Goal: Task Accomplishment & Management: Use online tool/utility

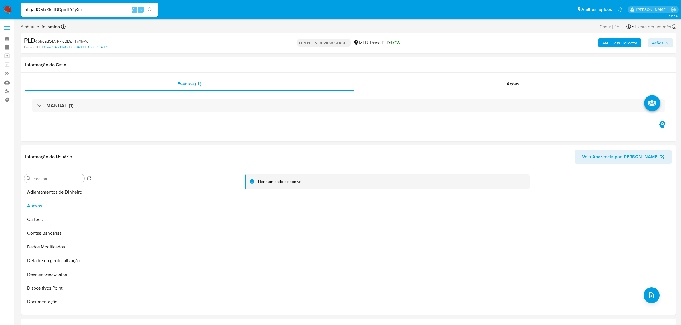
select select "10"
click at [395, 202] on div "Nenhum dado disponível" at bounding box center [384, 242] width 581 height 146
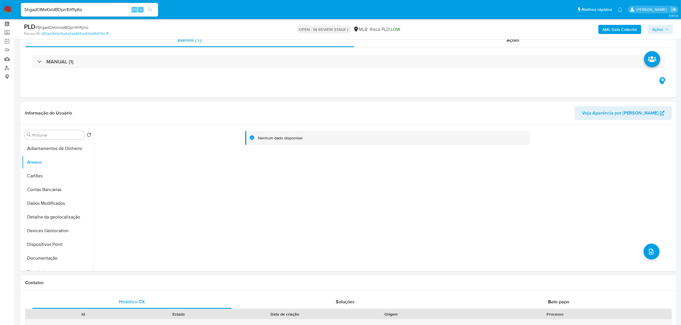
scroll to position [36, 0]
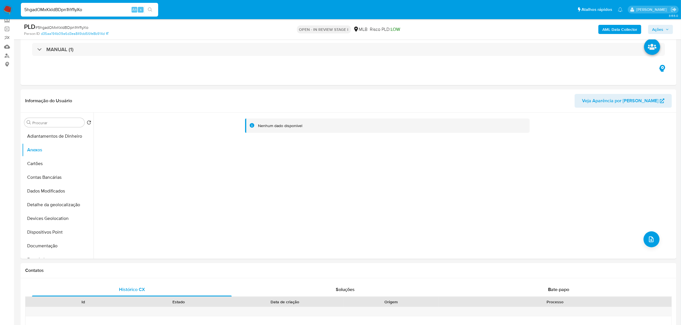
click at [98, 10] on input "5hgadOMxKkIdBDpn1hYflyXo" at bounding box center [89, 9] width 137 height 7
paste input "ijx82epU40cJePjxsb8knh97"
type input "ijx82epU40cJePjxsb8knh97"
click at [148, 9] on icon "search-icon" at bounding box center [150, 9] width 4 height 4
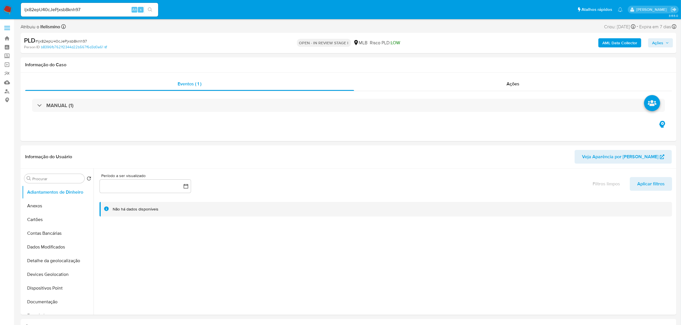
select select "10"
click at [35, 203] on button "Anexos" at bounding box center [55, 206] width 67 height 14
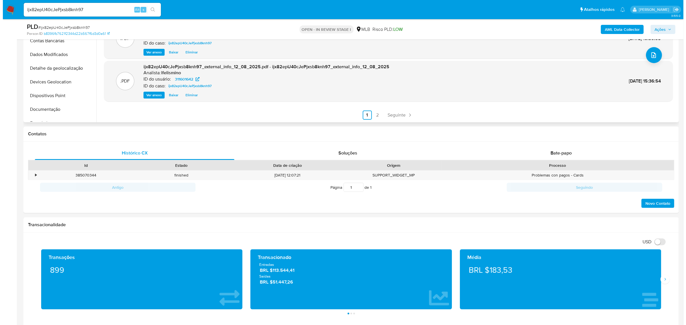
scroll to position [107, 0]
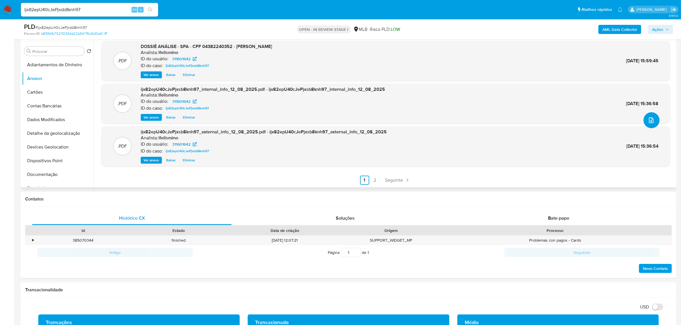
click at [644, 123] on button "upload-file" at bounding box center [652, 120] width 16 height 16
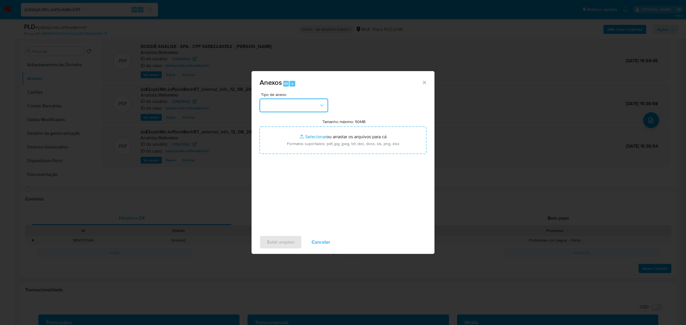
click at [325, 109] on button "button" at bounding box center [294, 106] width 69 height 14
click at [288, 157] on span "DOSSIÊ ANÁLISE" at bounding box center [280, 154] width 35 height 6
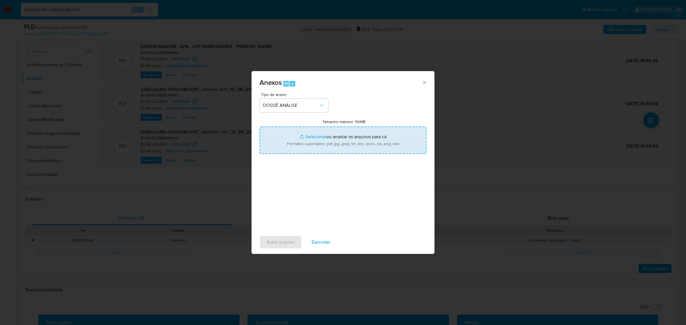
type input "C:\fakepath\SPA - CPF 04382240352 - EWERTON ALVES DO NASCIMENTO (1).pdf"
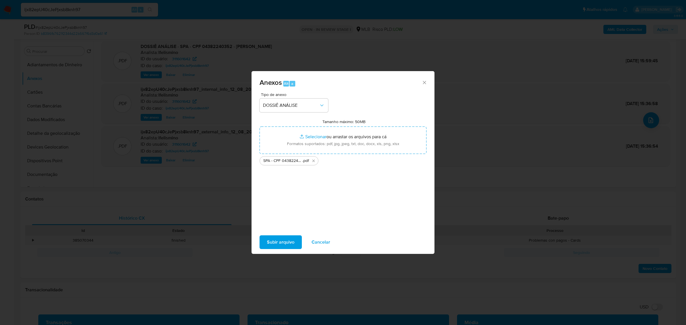
click at [280, 235] on div "Subir arquivo Cancelar" at bounding box center [343, 243] width 183 height 22
click at [280, 243] on span "Subir arquivo" at bounding box center [280, 242] width 27 height 13
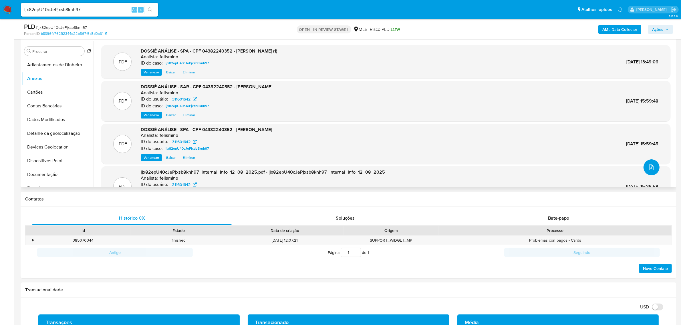
scroll to position [0, 0]
click at [411, 77] on div ".PDF DOSSIÊ ANÁLISE - SPA - CPF 04382240352 - EWERTON ALVES DO NASCIMENTO (1) A…" at bounding box center [385, 63] width 569 height 34
click at [152, 73] on span "Ver anexo" at bounding box center [151, 73] width 15 height 6
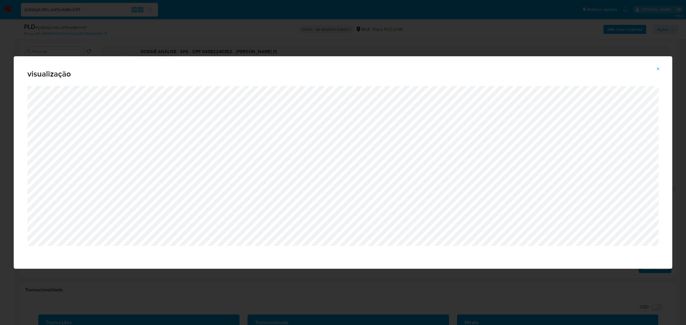
click at [235, 38] on div "visualização" at bounding box center [343, 162] width 686 height 325
click at [658, 66] on span "Attachment preview" at bounding box center [658, 69] width 5 height 8
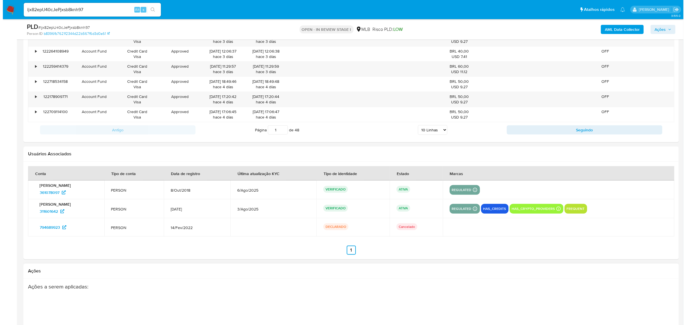
scroll to position [811, 0]
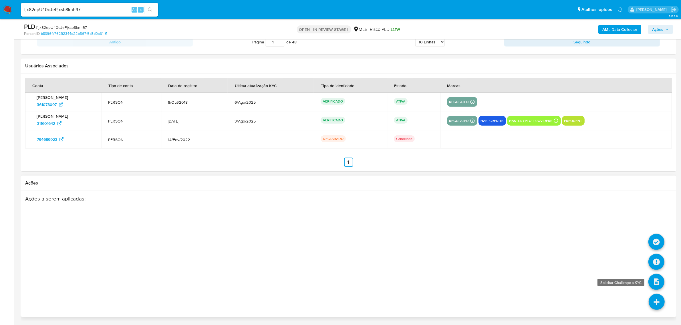
click at [661, 287] on icon at bounding box center [656, 282] width 16 height 16
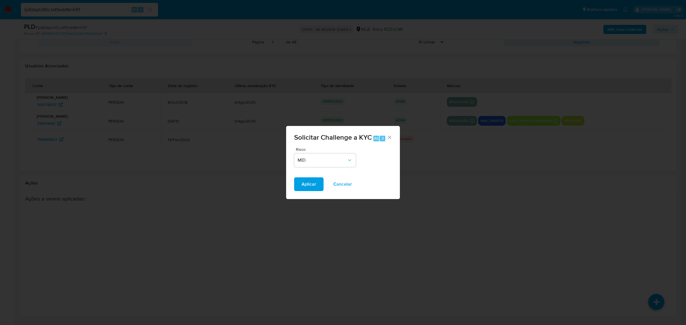
click at [615, 274] on div "Solicitar Challenge a KYC Alt 3 Risco MID Aplicar Cancelar" at bounding box center [343, 162] width 686 height 325
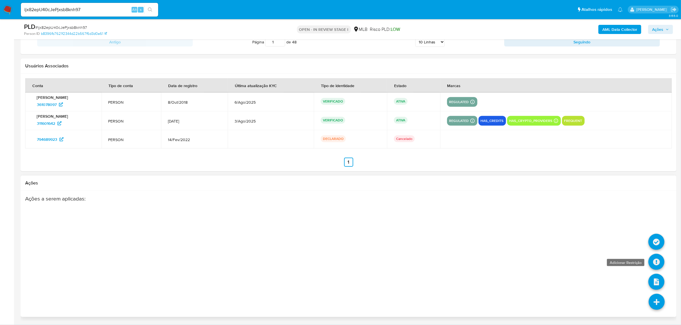
click at [658, 263] on icon at bounding box center [656, 262] width 16 height 16
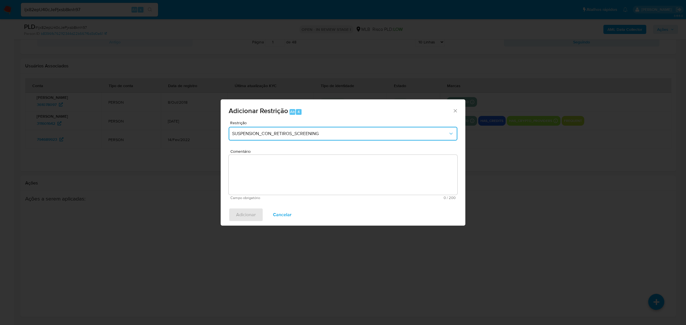
click at [294, 135] on span "SUSPENSION_CON_RETIROS_SCREENING" at bounding box center [340, 134] width 216 height 6
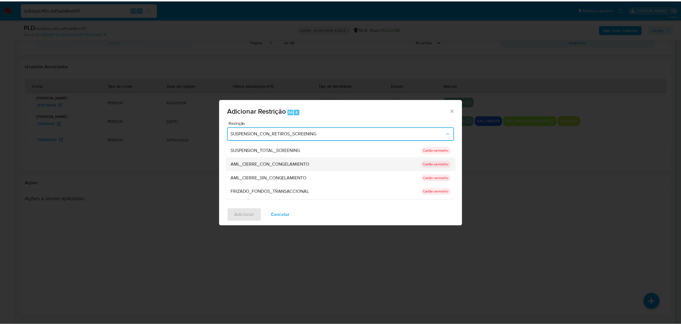
scroll to position [0, 0]
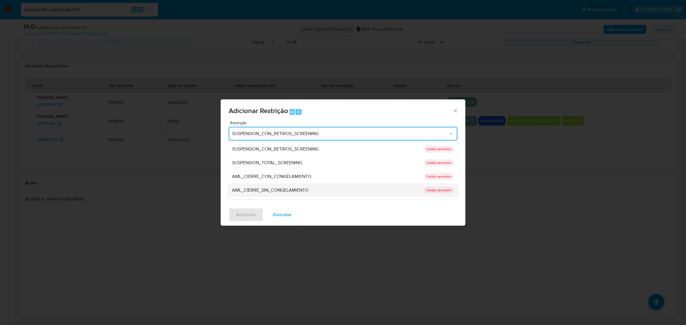
click at [291, 192] on span "AML_CIERRE_SIN_CONGELAMIENTO" at bounding box center [270, 190] width 76 height 6
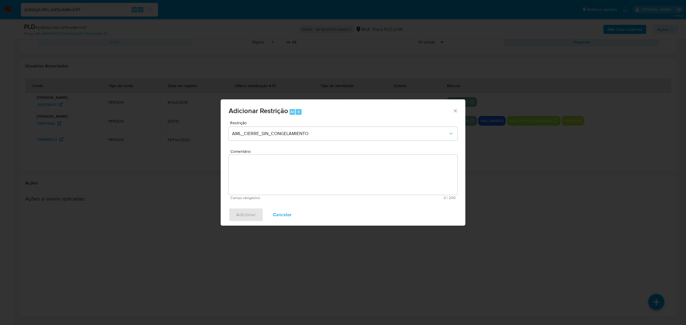
click at [304, 180] on textarea "Comentário" at bounding box center [343, 175] width 229 height 40
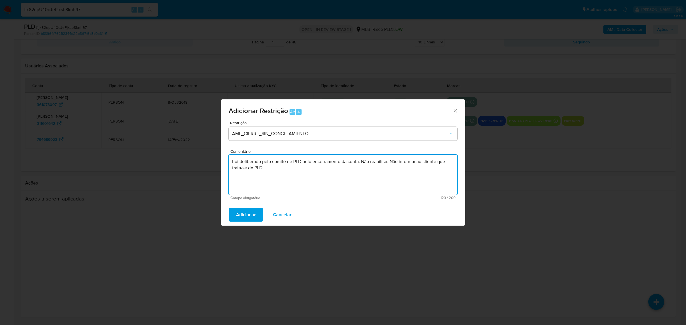
click at [237, 168] on textarea "Foi deliberado pelo comitê de PLD pelo encerramento da conta. Não reabilitar. N…" at bounding box center [343, 175] width 229 height 40
click at [0, 0] on lt-span "se trata" at bounding box center [0, 0] width 0 height 0
type textarea "Foi deliberado pelo comitê de PLD pelo encerramento da conta. Não reabilitar. N…"
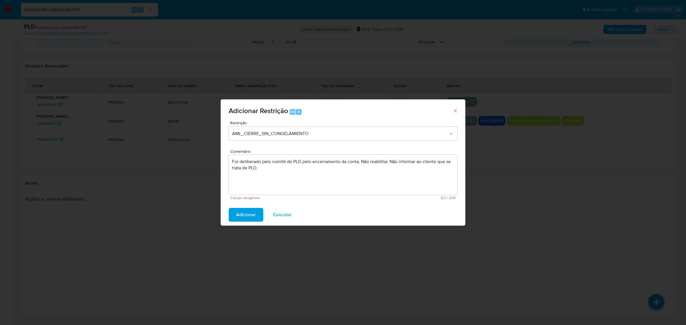
click at [241, 210] on span "Adicionar" at bounding box center [246, 215] width 20 height 13
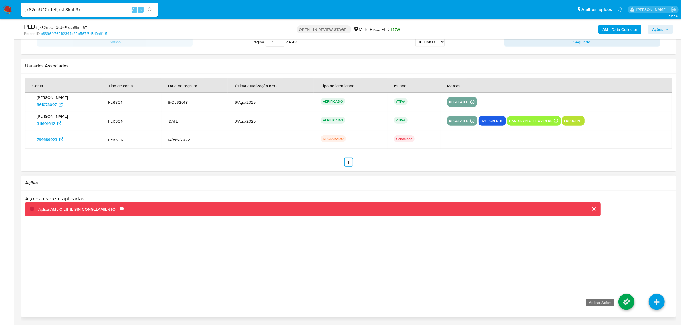
click at [630, 301] on icon at bounding box center [626, 302] width 16 height 16
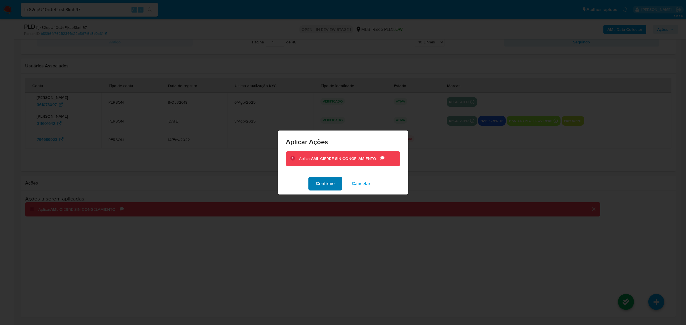
click at [331, 186] on span "Confirme" at bounding box center [325, 184] width 19 height 13
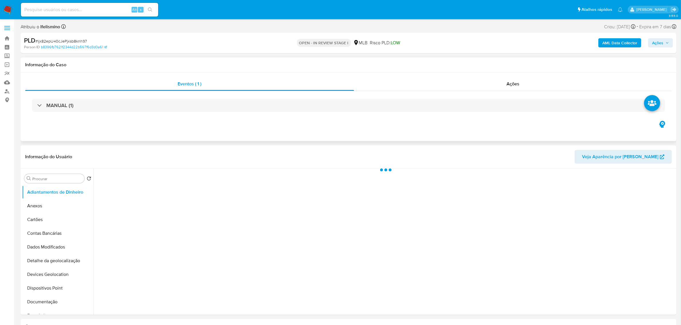
drag, startPoint x: 530, startPoint y: 79, endPoint x: 525, endPoint y: 75, distance: 6.3
click at [529, 79] on div "Ações" at bounding box center [513, 84] width 318 height 14
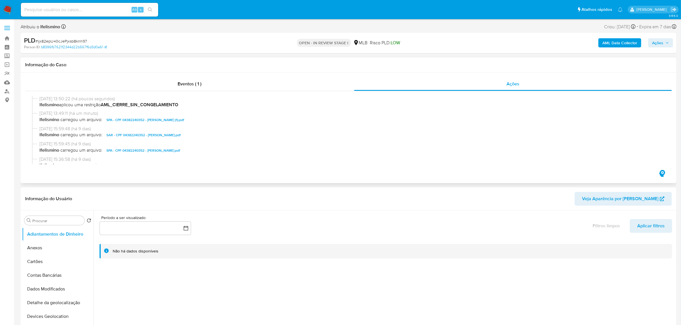
select select "10"
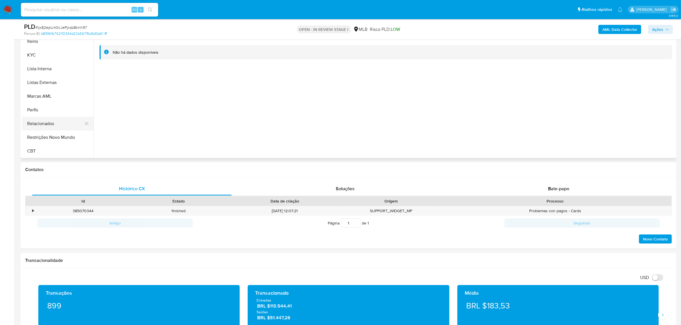
scroll to position [255, 0]
click at [55, 138] on button "Restrições Novo Mundo" at bounding box center [58, 137] width 72 height 14
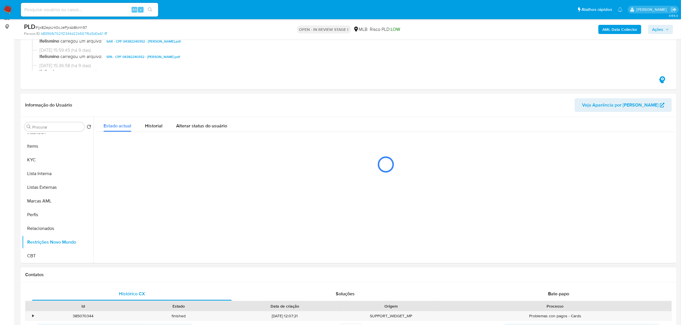
scroll to position [72, 0]
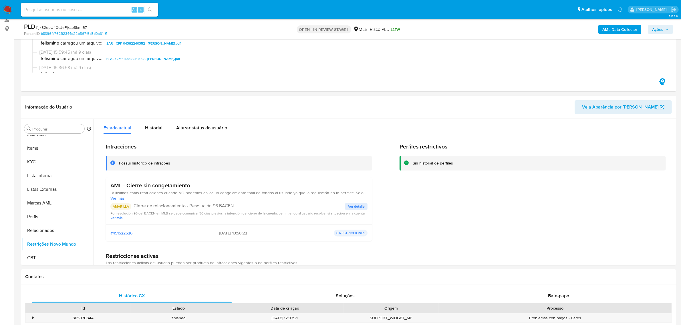
click at [651, 28] on button "Ações" at bounding box center [660, 29] width 25 height 9
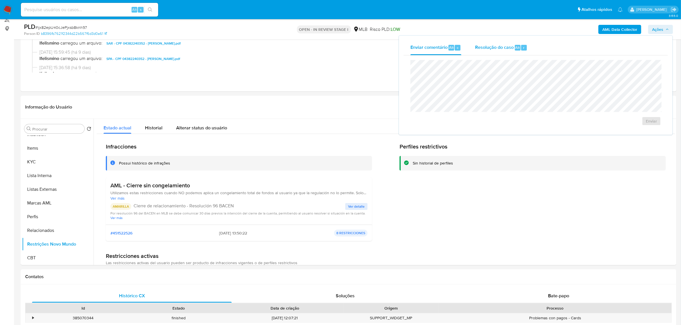
click at [486, 43] on div "Resolução do caso Alt r" at bounding box center [501, 47] width 52 height 15
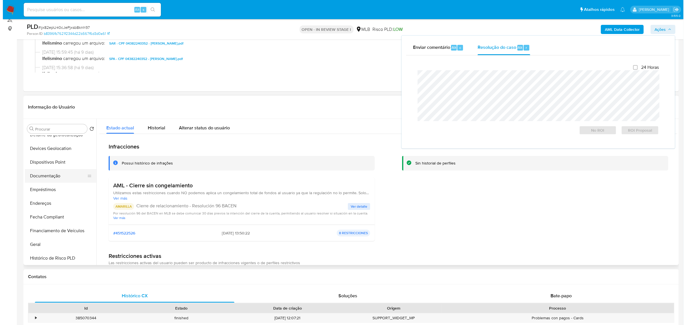
scroll to position [5, 0]
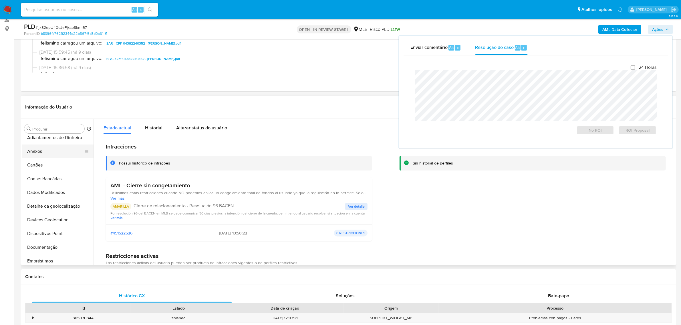
click at [41, 155] on button "Anexos" at bounding box center [55, 152] width 67 height 14
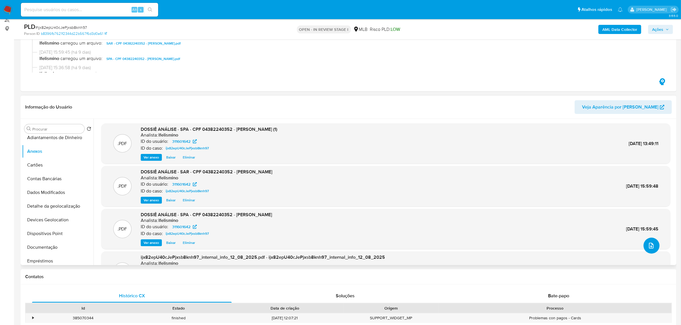
click at [651, 248] on icon "upload-file" at bounding box center [651, 246] width 7 height 7
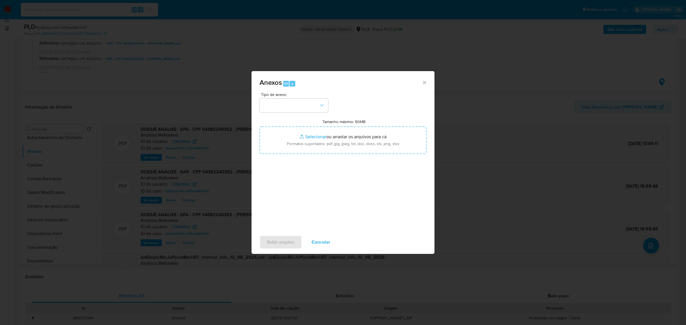
click at [295, 115] on div "Tipo de anexo Tamanho máximo: 50MB Selecionar arquivos Selecionar ou arrastar o…" at bounding box center [343, 160] width 167 height 135
click at [297, 110] on button "button" at bounding box center [294, 106] width 69 height 14
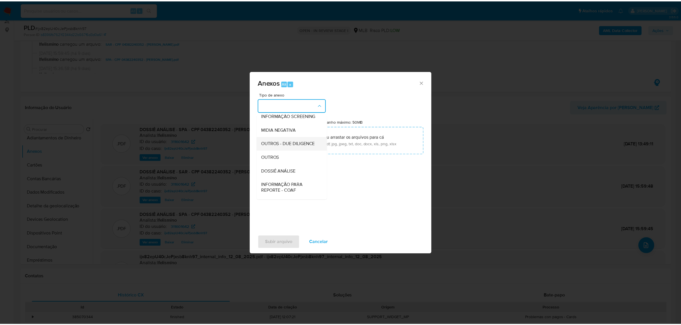
scroll to position [88, 0]
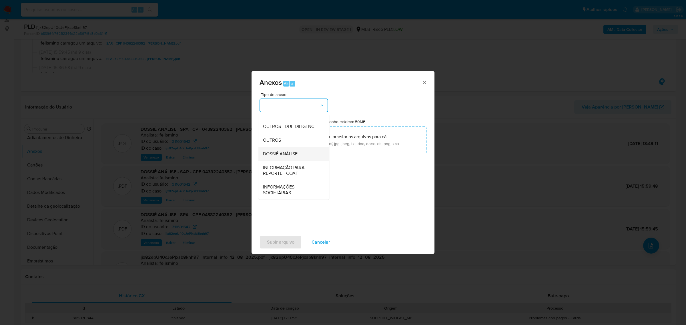
click at [287, 149] on div "DOSSIÊ ANÁLISE" at bounding box center [292, 154] width 58 height 14
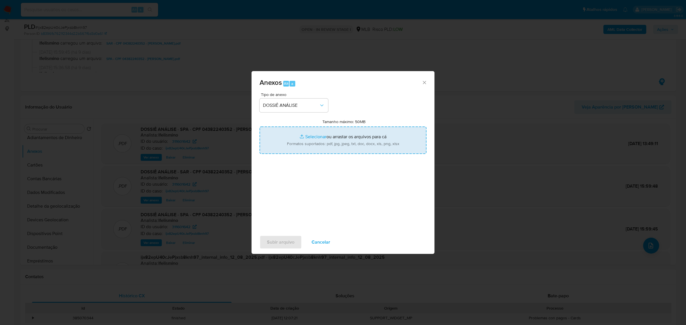
type input "C:\fakepath\SAR - CPF 04382240352 - EWERTON ALVES DO NASCIMENTO.pdf"
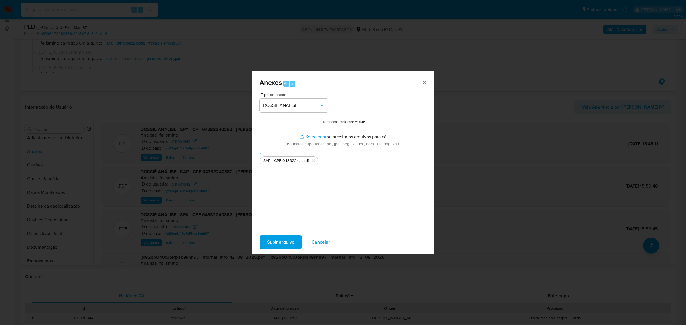
click at [280, 249] on span "Subir arquivo" at bounding box center [280, 242] width 27 height 13
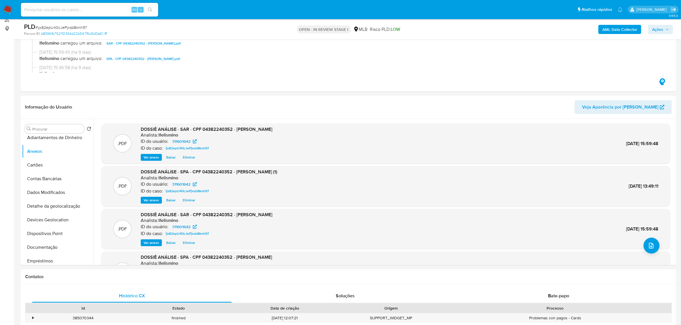
click at [654, 29] on span "Ações" at bounding box center [657, 29] width 11 height 9
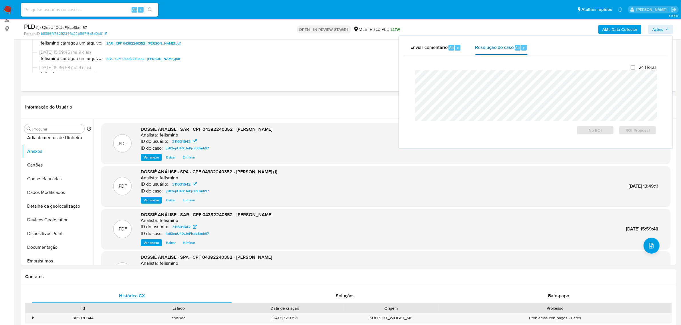
click at [502, 49] on span "Resolução do caso" at bounding box center [494, 47] width 39 height 7
click at [642, 130] on span "ROI Proposal" at bounding box center [638, 130] width 30 height 8
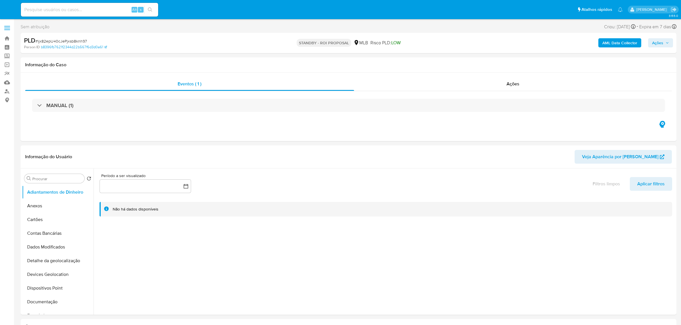
select select "10"
click at [77, 38] on span "# ijx82epU40cJePjxsb8knh97" at bounding box center [60, 41] width 51 height 6
copy span "ijx82epU40cJePjxsb8knh97"
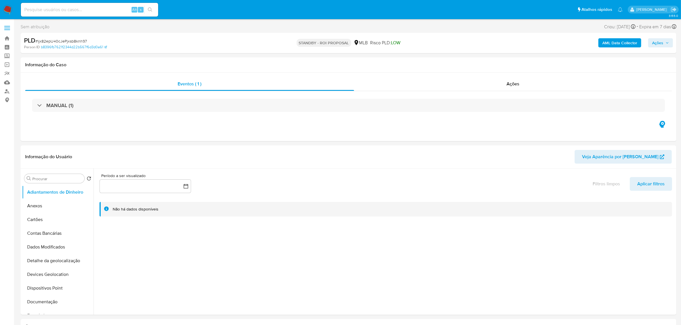
click at [96, 9] on input at bounding box center [89, 9] width 137 height 7
paste input "tRoqdMiUe2QVRlqqm86WChT2"
type input "tRoqdMiUe2QVRlqqm86WChT2"
click at [147, 9] on button "search-icon" at bounding box center [150, 10] width 12 height 8
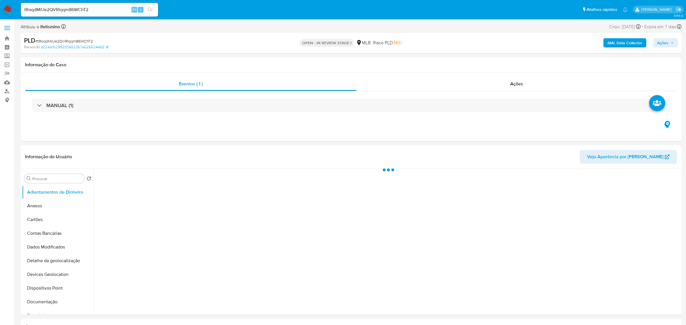
select select "10"
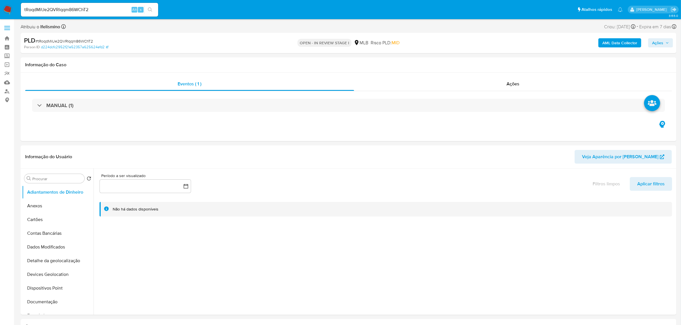
click at [104, 7] on input "tRoqdMiUe2QVRlqqm86WChT2" at bounding box center [89, 9] width 137 height 7
click at [54, 207] on button "Anexos" at bounding box center [55, 206] width 67 height 14
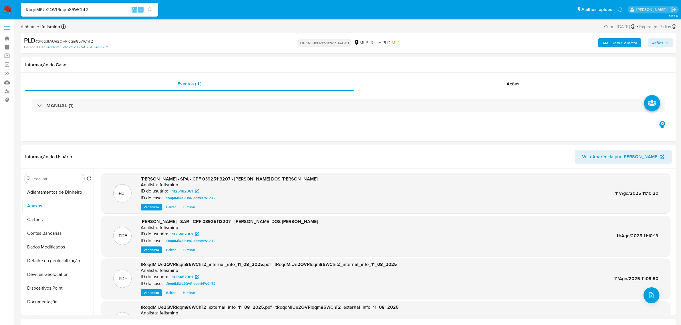
click at [651, 42] on button "Ações" at bounding box center [660, 42] width 25 height 9
click at [479, 56] on div "Resolução do caso Alt r" at bounding box center [501, 61] width 52 height 15
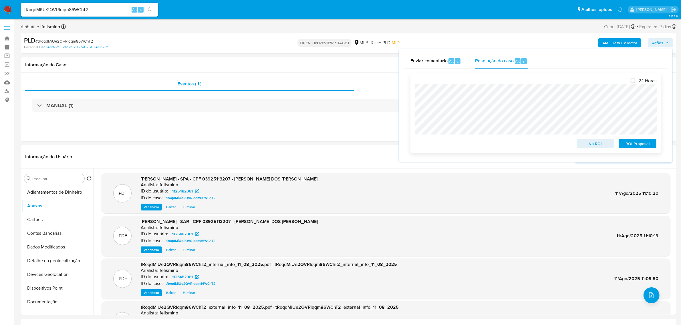
click at [630, 147] on span "ROI Proposal" at bounding box center [638, 144] width 30 height 8
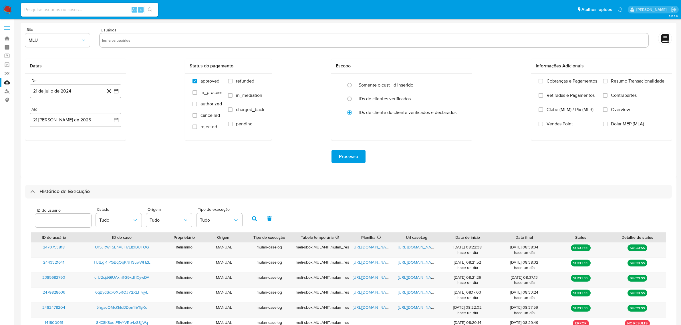
select select "10"
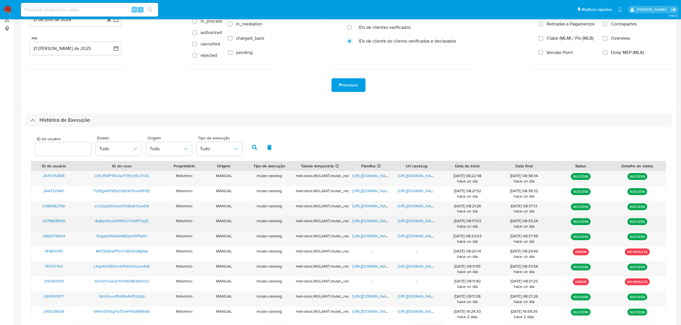
click at [416, 224] on span "[URL][DOMAIN_NAME]" at bounding box center [417, 221] width 39 height 6
click at [373, 222] on span "https://docs.google.com/spreadsheets/d/1LYasz4jPQZBrU-r-5roE62z-PfroEfUBKgedXmw…" at bounding box center [372, 221] width 39 height 6
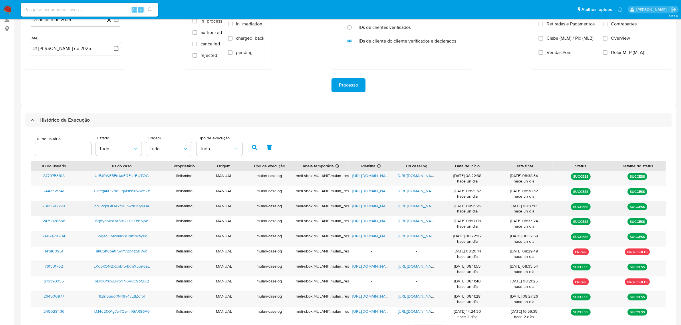
click at [404, 204] on span "https://docs.google.com/document/d/19AuTybyDGlavLmdGpPxAqnaWlx0gyyBfiqvYlsMsjbg…" at bounding box center [417, 206] width 39 height 6
click at [360, 207] on span "https://docs.google.com/spreadsheets/d/1gAkKwZHl0uM9EBEUMeWtqZpUod136a5Xj-oD6bh…" at bounding box center [372, 206] width 39 height 6
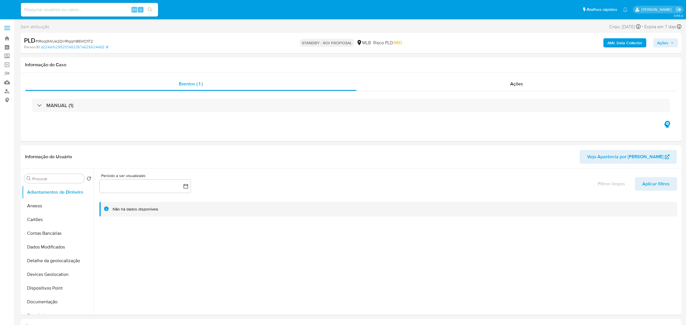
select select "10"
click at [72, 42] on span "# tRoqdMiUe2QVRlqqm86WChT2" at bounding box center [63, 41] width 57 height 6
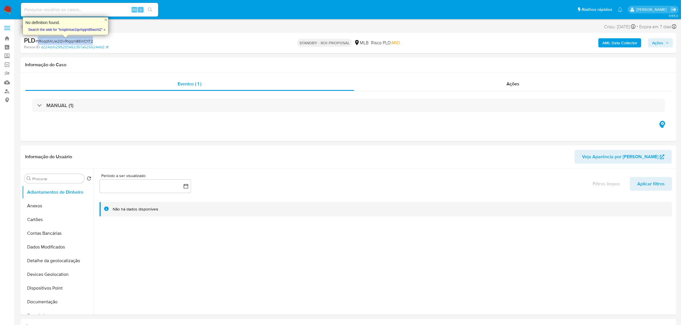
copy span "tRoqdMiUe2QVRlqqm86WChT2"
click at [115, 10] on input at bounding box center [89, 9] width 137 height 7
paste input "jTjAw5l7hewN6uiVQfpVkqEl"
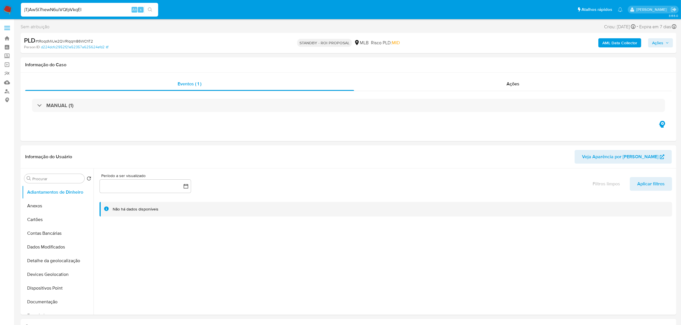
type input "jTjAw5l7hewN6uiVQfpVkqEl"
click at [150, 10] on icon "search-icon" at bounding box center [150, 9] width 5 height 5
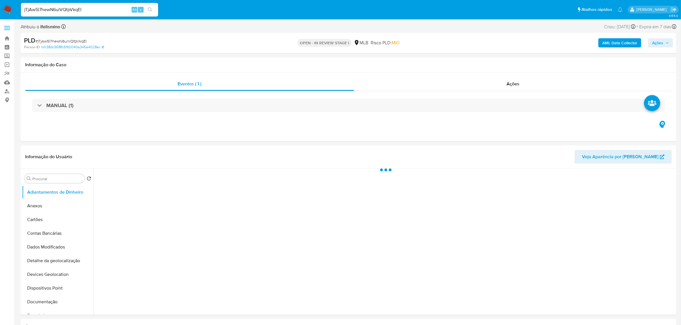
select select "10"
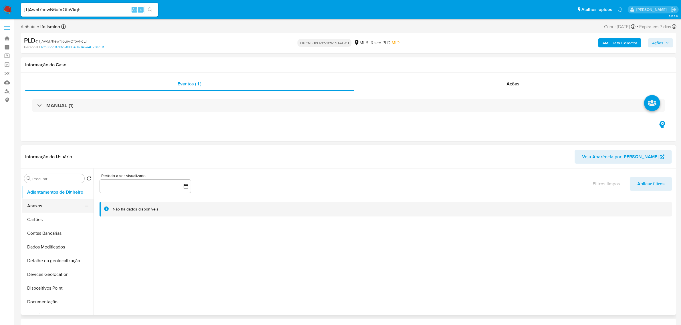
click at [30, 203] on button "Anexos" at bounding box center [55, 206] width 67 height 14
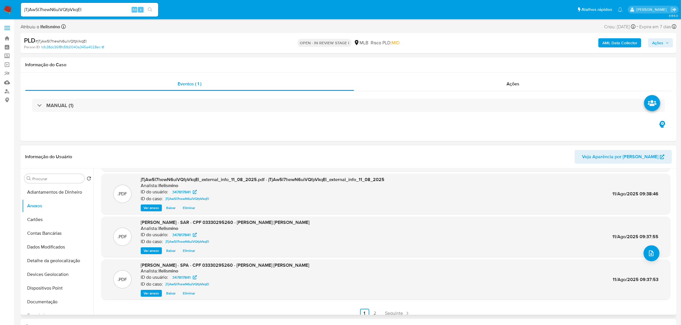
scroll to position [48, 0]
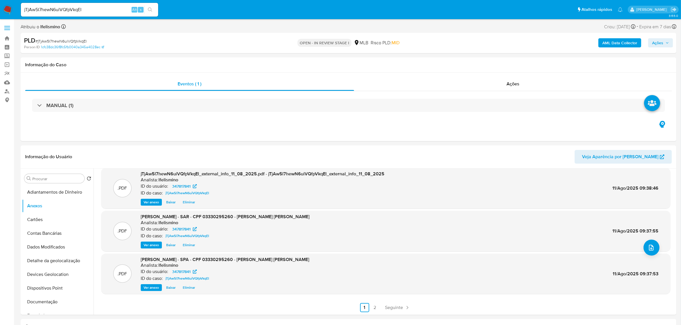
click at [662, 45] on span "Ações" at bounding box center [657, 42] width 11 height 9
drag, startPoint x: 511, startPoint y: 59, endPoint x: 511, endPoint y: 72, distance: 12.9
click at [511, 60] on span "Resolução do caso" at bounding box center [494, 61] width 39 height 7
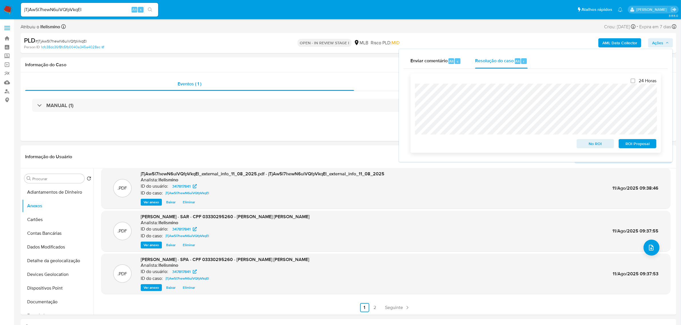
click at [639, 144] on span "ROI Proposal" at bounding box center [638, 144] width 30 height 8
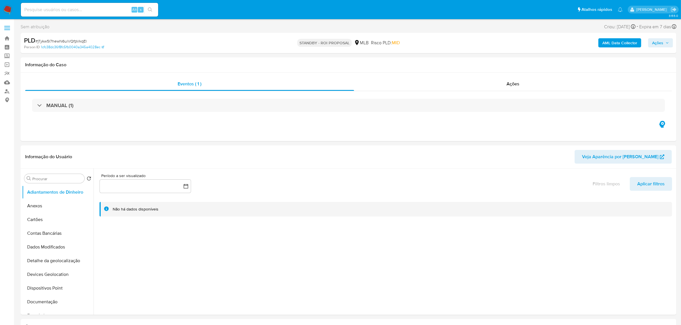
select select "10"
click at [74, 42] on span "# jTjAw5l7hewN6uiVQfpVkqEl" at bounding box center [60, 41] width 51 height 6
copy span "jTjAw5l7hewN6uiVQfpVkqEl"
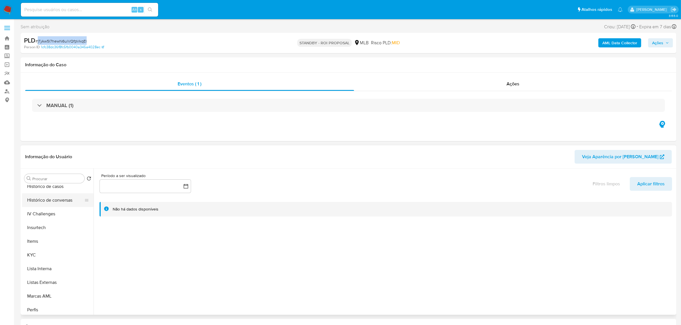
scroll to position [250, 0]
click at [45, 224] on button "Lista Interna" at bounding box center [55, 231] width 67 height 14
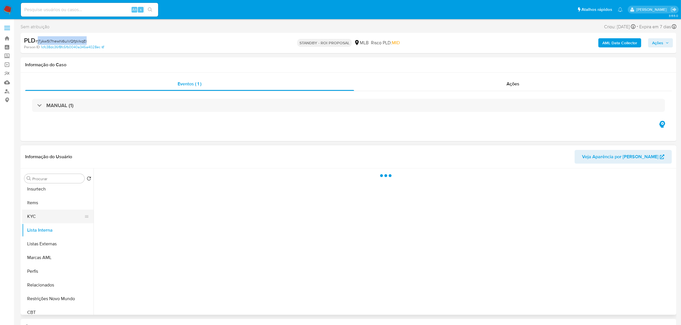
click at [52, 216] on button "KYC" at bounding box center [55, 217] width 67 height 14
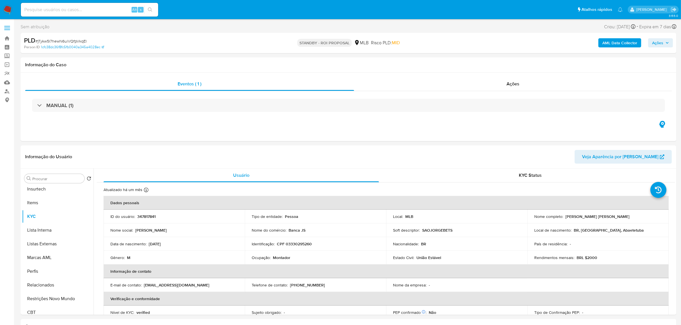
click at [67, 11] on input at bounding box center [89, 9] width 137 height 7
paste input "PW7hf960WqsBVEh1BcOz4Qkb"
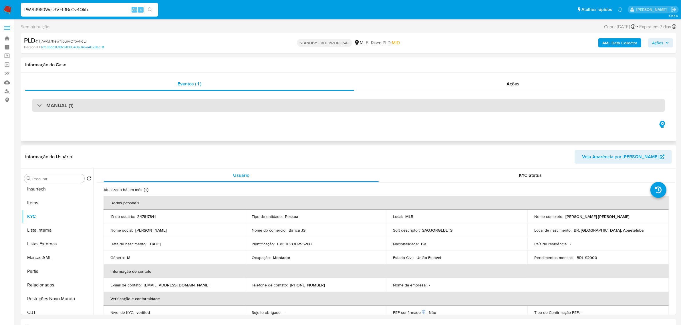
type input "PW7hf960WqsBVEh1BcOz4Qkb"
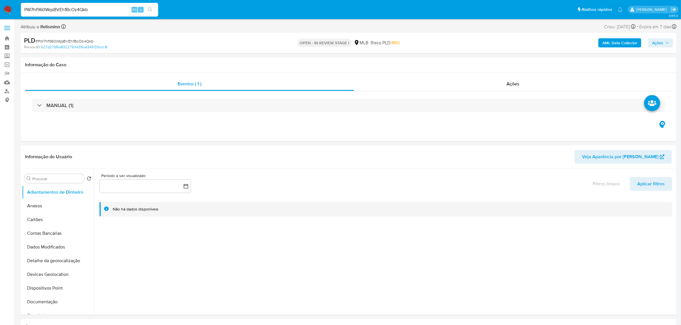
select select "10"
click at [44, 209] on button "Anexos" at bounding box center [55, 206] width 67 height 14
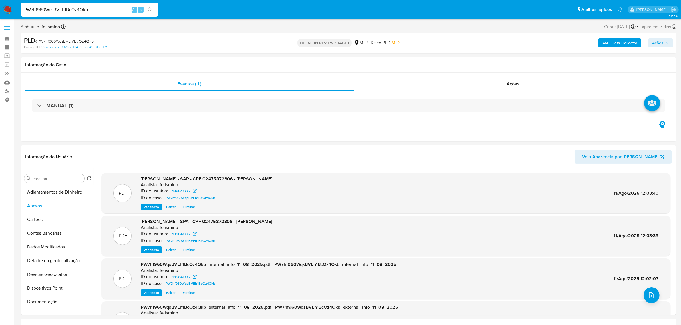
click at [661, 42] on span "Ações" at bounding box center [657, 42] width 11 height 9
drag, startPoint x: 499, startPoint y: 59, endPoint x: 495, endPoint y: 69, distance: 11.0
click at [499, 59] on span "Resolução do caso" at bounding box center [494, 61] width 39 height 7
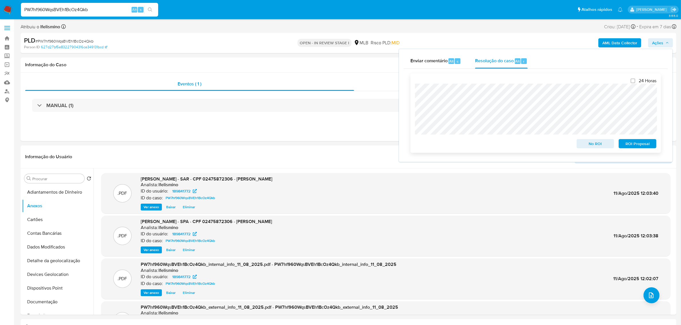
click at [630, 144] on span "ROI Proposal" at bounding box center [638, 144] width 30 height 8
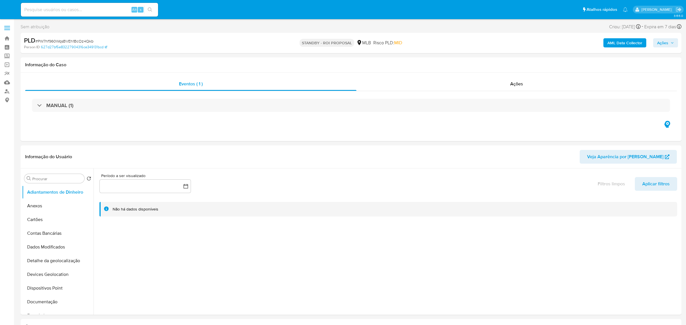
select select "10"
click at [83, 40] on span "# PW7hf960WqsBVEh1BcOz4Qkb" at bounding box center [64, 41] width 58 height 6
copy span "PW7hf960WqsBVEh1BcOz4Qkb"
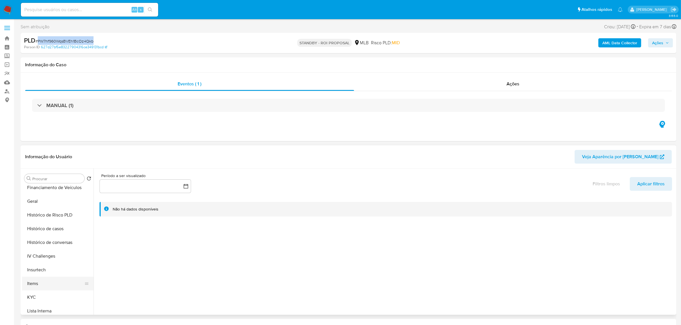
scroll to position [215, 0]
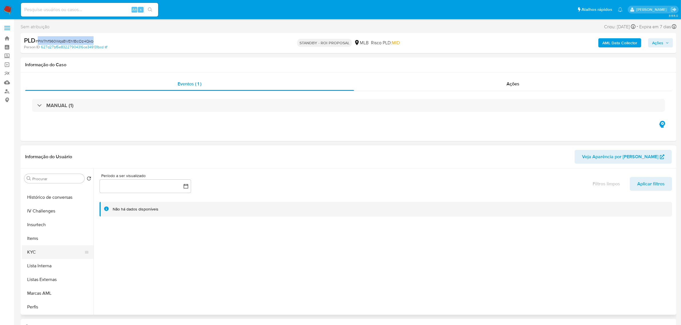
click at [47, 248] on button "KYC" at bounding box center [55, 253] width 67 height 14
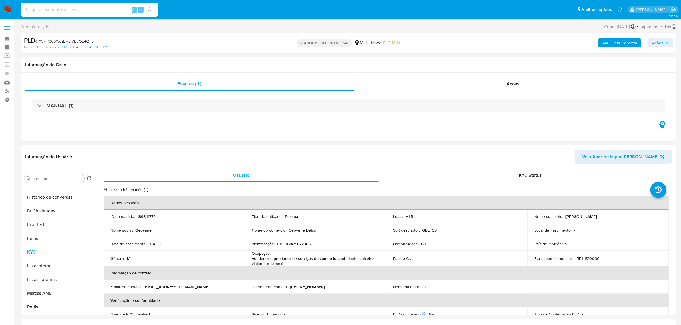
click at [84, 9] on input at bounding box center [89, 9] width 137 height 7
paste input "MDQmi6qoRwNtYrT4sa2UdNFa"
type input "MDQmi6qoRwNtYrT4sa2UdNFa"
click at [150, 11] on icon "search-icon" at bounding box center [150, 9] width 5 height 5
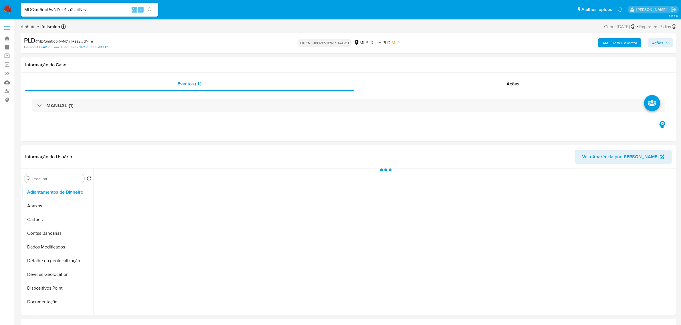
select select "10"
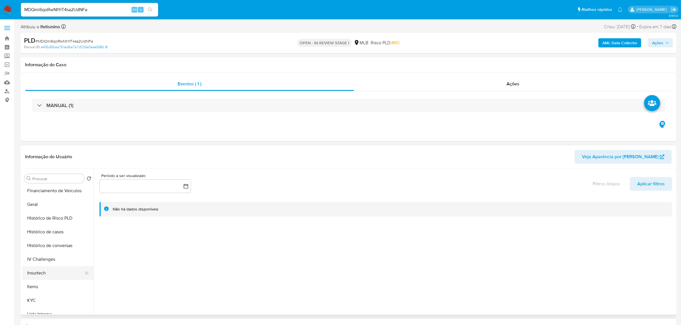
scroll to position [179, 0]
click at [46, 286] on button "KYC" at bounding box center [55, 288] width 67 height 14
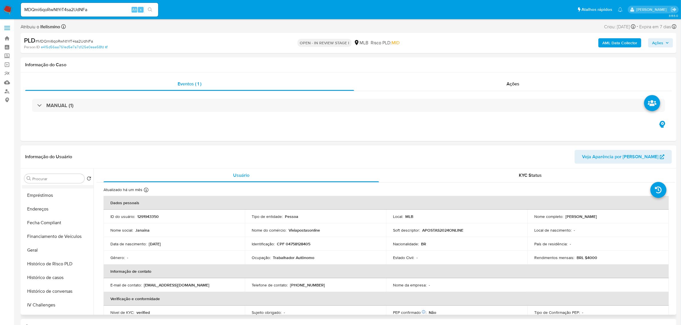
scroll to position [0, 0]
click at [65, 211] on button "Anexos" at bounding box center [55, 206] width 67 height 14
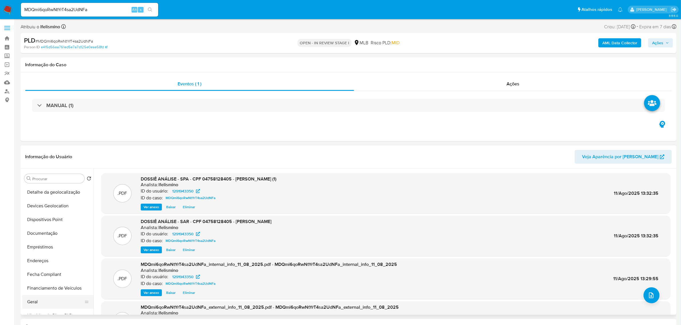
scroll to position [72, 0]
click at [668, 49] on div "AML Data Collector Ações" at bounding box center [565, 42] width 215 height 13
drag, startPoint x: 664, startPoint y: 44, endPoint x: 486, endPoint y: 46, distance: 178.2
click at [662, 44] on span "Ações" at bounding box center [660, 43] width 17 height 8
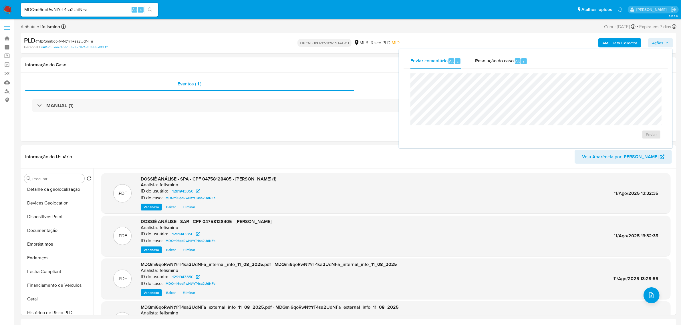
drag, startPoint x: 479, startPoint y: 59, endPoint x: 488, endPoint y: 72, distance: 15.6
click at [481, 59] on span "Resolução do caso" at bounding box center [494, 61] width 39 height 7
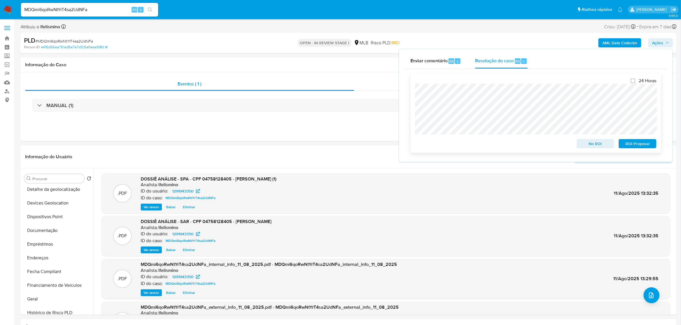
click at [640, 146] on span "ROI Proposal" at bounding box center [638, 144] width 30 height 8
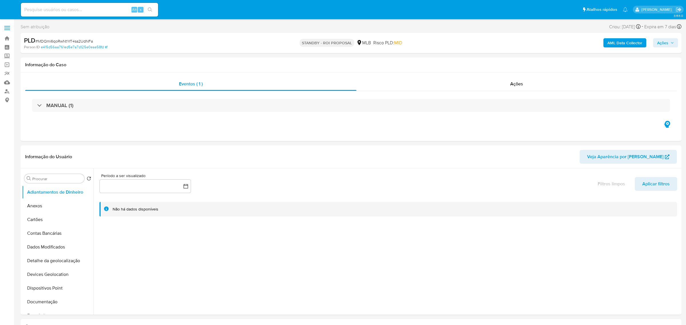
select select "10"
click at [79, 41] on span "# MDQmi6qoRwNtYrT4sa2UdNFa" at bounding box center [63, 41] width 57 height 6
copy span "MDQmi6qoRwNtYrT4sa2UdNFa"
click at [93, 10] on input at bounding box center [89, 9] width 137 height 7
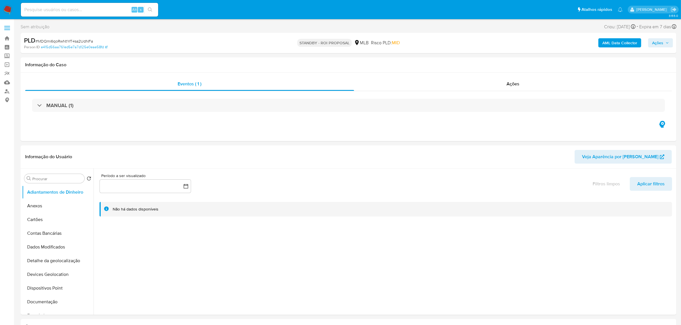
paste input "6qBydSox0X5ROJY2XEFlvjyE"
type input "6qBydSox0X5ROJY2XEFlvjyE"
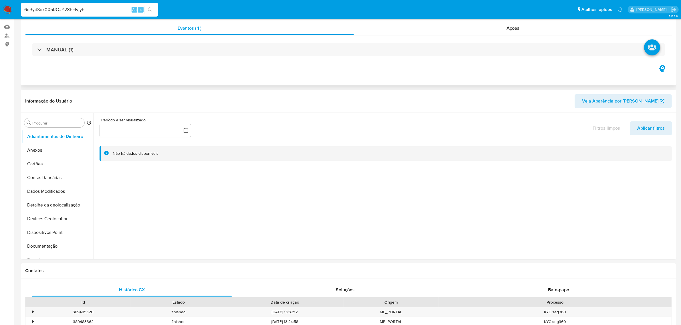
select select "10"
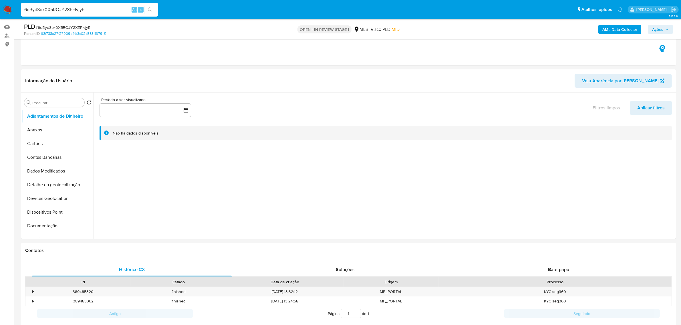
scroll to position [72, 0]
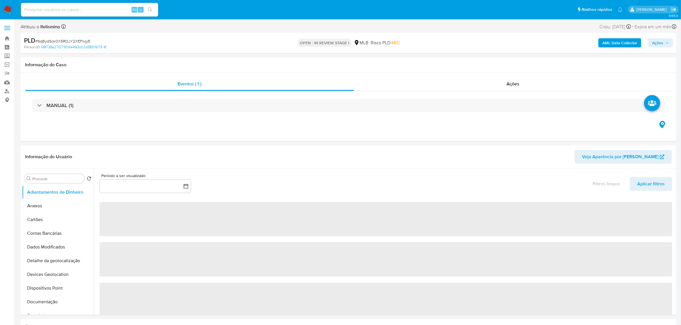
select select "10"
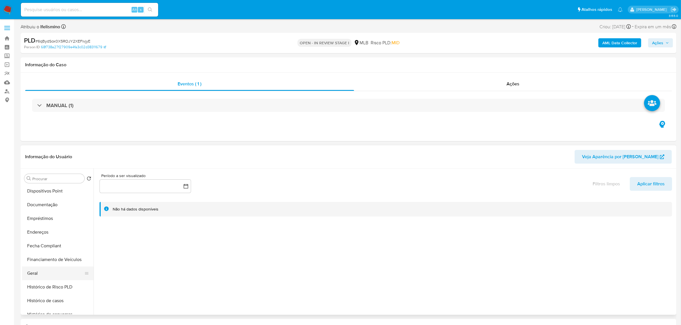
scroll to position [107, 0]
click at [62, 254] on button "Financiamento de Veículos" at bounding box center [58, 250] width 72 height 14
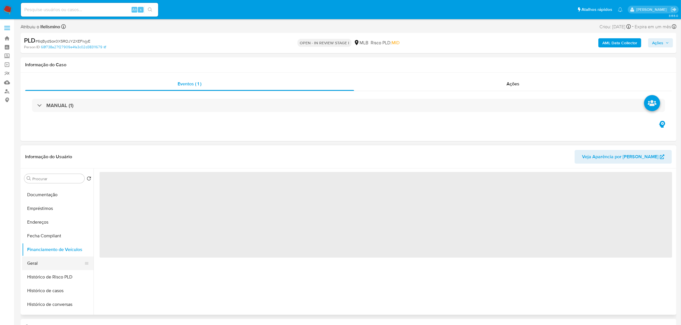
click at [56, 262] on button "Geral" at bounding box center [55, 264] width 67 height 14
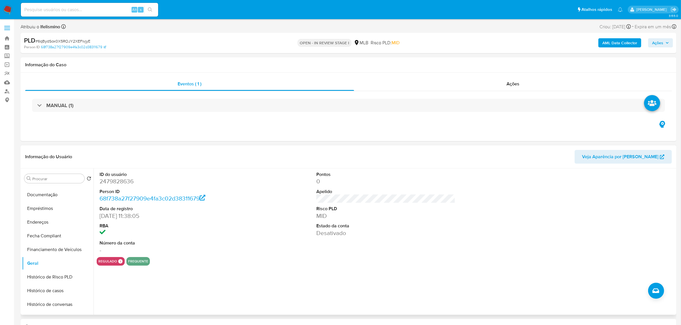
click at [118, 181] on dd "2479828636" at bounding box center [169, 182] width 139 height 8
copy dd "2479828636"
click at [48, 199] on button "Documentação" at bounding box center [55, 195] width 67 height 14
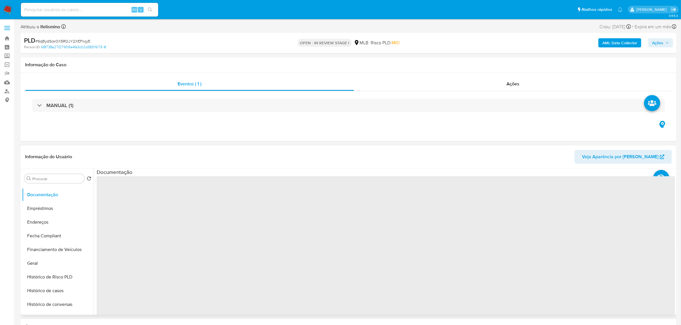
click at [159, 199] on span "‌" at bounding box center [386, 267] width 578 height 183
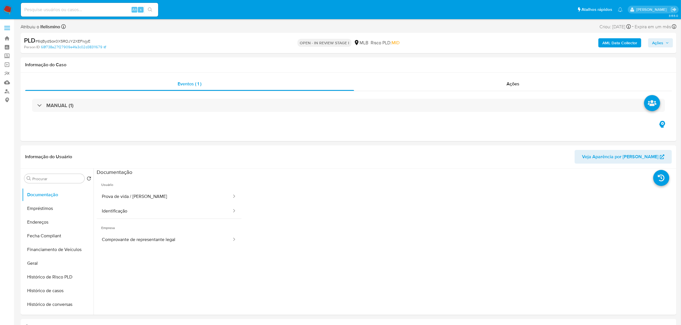
click at [160, 202] on button "Prova de vida / [PERSON_NAME]" at bounding box center [165, 197] width 136 height 15
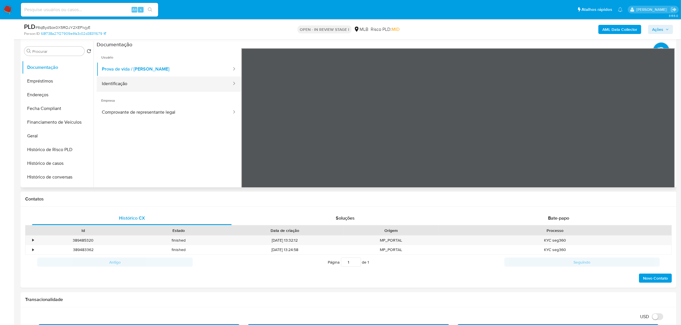
click at [172, 82] on button "Identificação" at bounding box center [165, 84] width 136 height 15
click at [663, 141] on icon at bounding box center [667, 141] width 11 height 11
click at [252, 139] on icon at bounding box center [248, 141] width 11 height 11
click at [154, 112] on button "Comprovante de representante legal" at bounding box center [165, 112] width 136 height 15
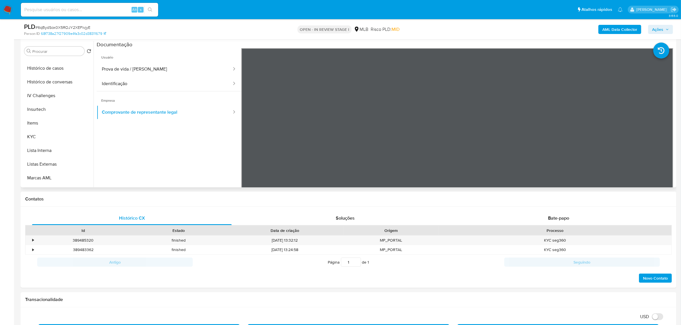
scroll to position [255, 0]
click at [66, 178] on button "CBT" at bounding box center [55, 181] width 67 height 14
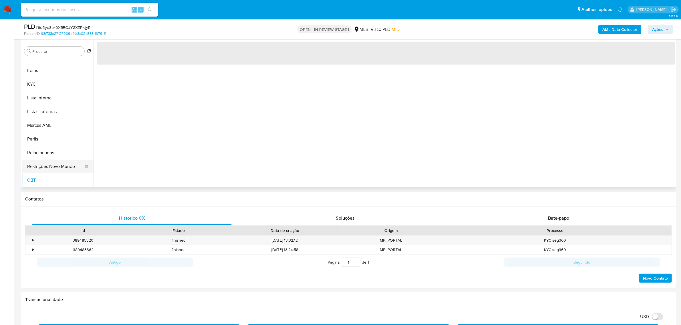
click at [65, 167] on button "Restrições Novo Mundo" at bounding box center [55, 167] width 67 height 14
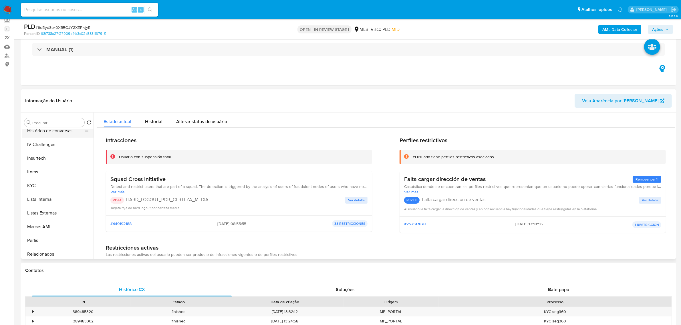
scroll to position [184, 0]
click at [49, 136] on button "Geral" at bounding box center [55, 131] width 67 height 14
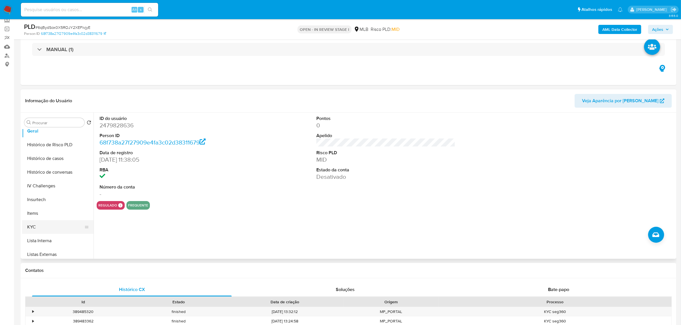
drag, startPoint x: 57, startPoint y: 228, endPoint x: 53, endPoint y: 228, distance: 4.0
click at [57, 228] on button "KYC" at bounding box center [55, 228] width 67 height 14
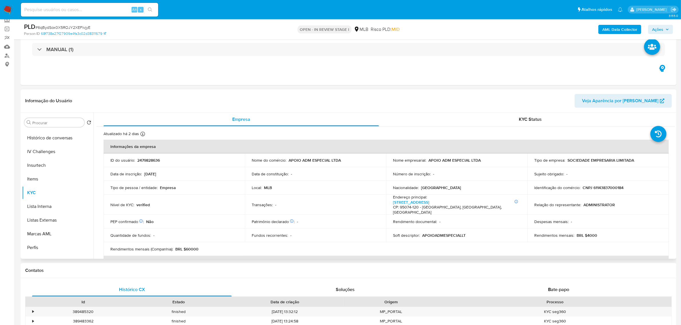
scroll to position [255, 0]
click at [51, 245] on button "CBT" at bounding box center [55, 252] width 67 height 14
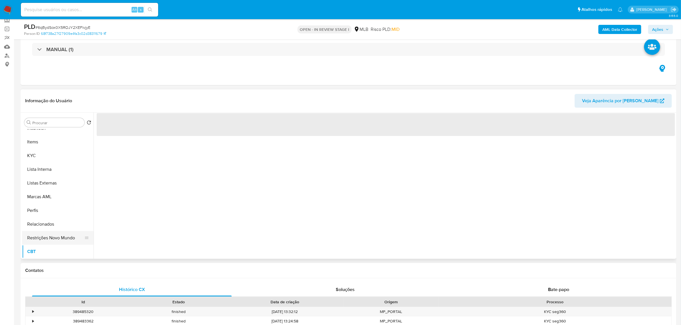
click at [55, 232] on button "Restrições Novo Mundo" at bounding box center [55, 238] width 67 height 14
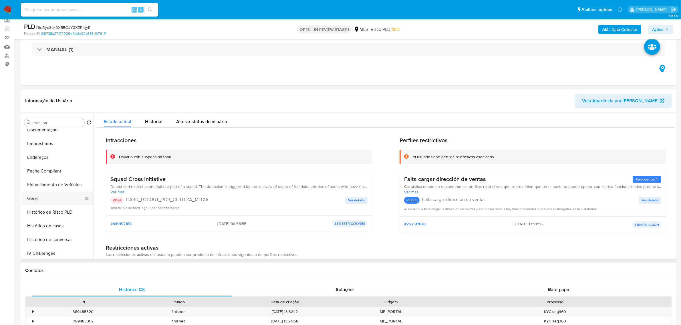
scroll to position [112, 0]
drag, startPoint x: 59, startPoint y: 139, endPoint x: 72, endPoint y: 138, distance: 13.8
click at [59, 139] on button "Documentação" at bounding box center [55, 134] width 67 height 14
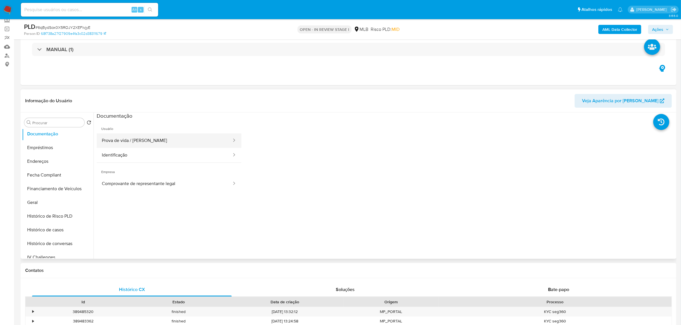
click at [129, 143] on button "Prova de vida / Selfie" at bounding box center [165, 141] width 136 height 15
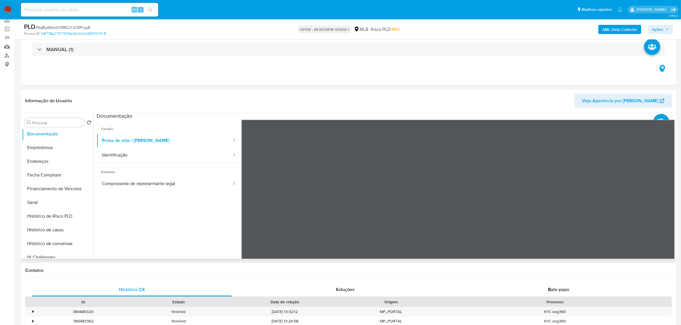
click at [152, 163] on span "Empresa" at bounding box center [169, 170] width 145 height 14
click at [188, 158] on button "Identificação" at bounding box center [165, 155] width 136 height 15
click at [26, 161] on button "Endereços" at bounding box center [58, 162] width 72 height 14
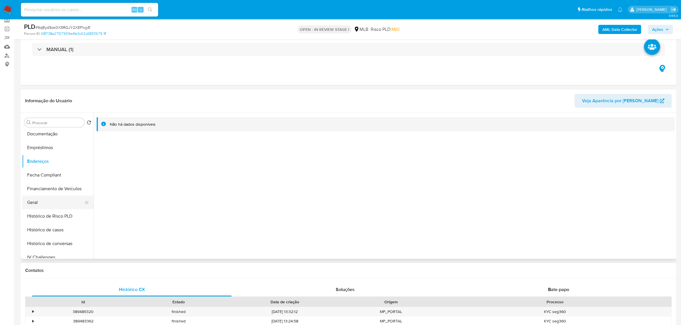
click at [50, 201] on button "Geral" at bounding box center [55, 203] width 67 height 14
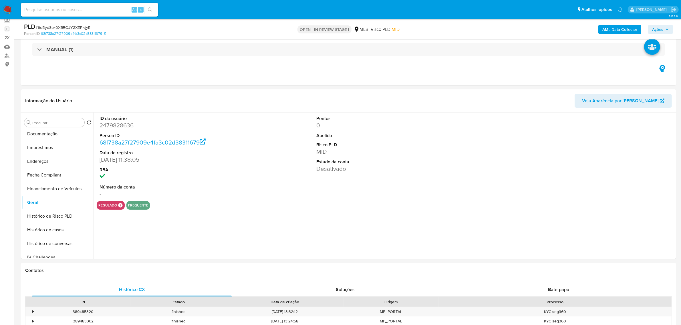
click at [122, 127] on dd "2479828636" at bounding box center [169, 126] width 139 height 8
copy dd "2479828636"
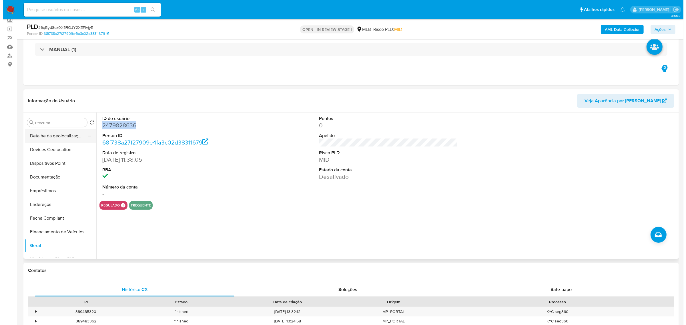
scroll to position [0, 0]
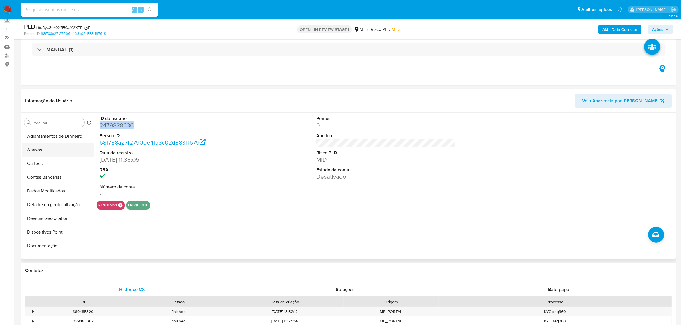
drag, startPoint x: 46, startPoint y: 152, endPoint x: 43, endPoint y: 152, distance: 3.2
click at [46, 152] on button "Anexos" at bounding box center [55, 150] width 67 height 14
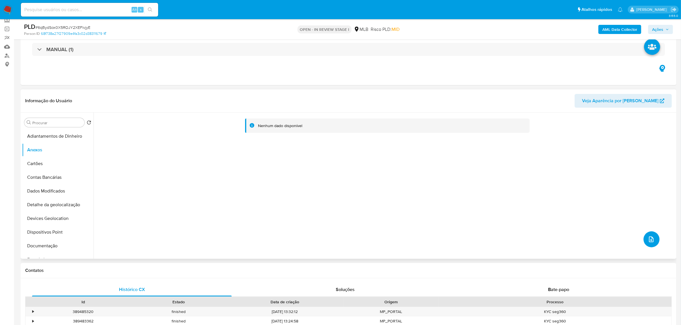
click at [650, 240] on icon "upload-file" at bounding box center [651, 239] width 7 height 7
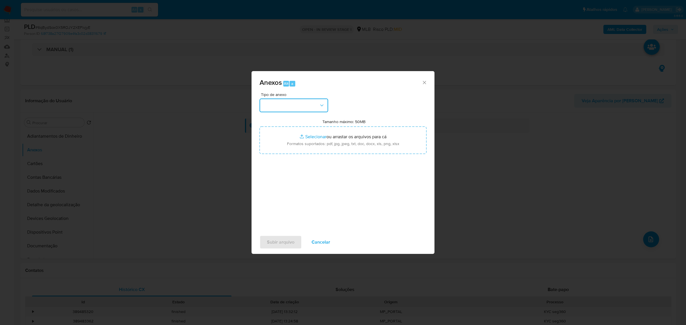
click at [301, 109] on button "button" at bounding box center [294, 106] width 69 height 14
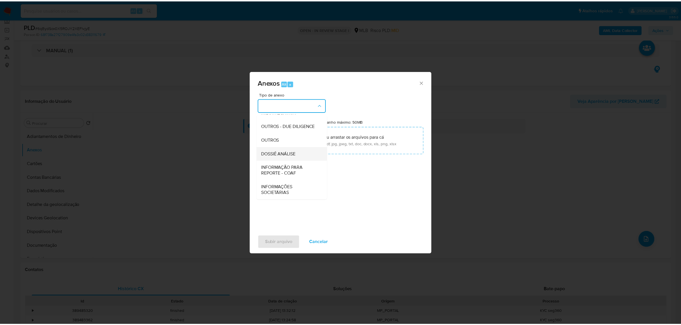
scroll to position [88, 0]
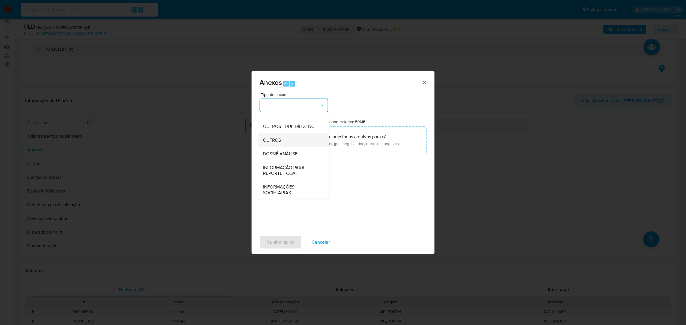
click at [295, 140] on div "OUTROS" at bounding box center [292, 140] width 58 height 14
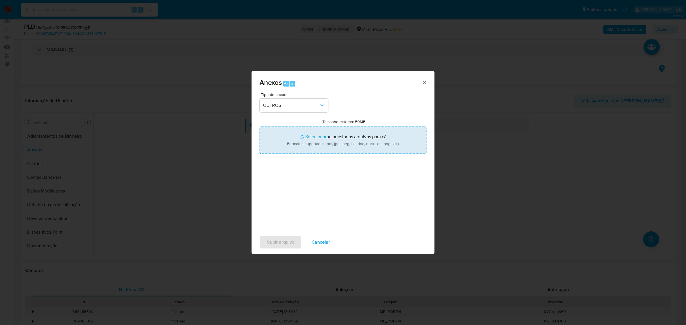
type input "C:\fakepath\Mulan 2479828636_2025_08_20_07_29_45 APOIO ADM ESPECIAL LTDA.pdf"
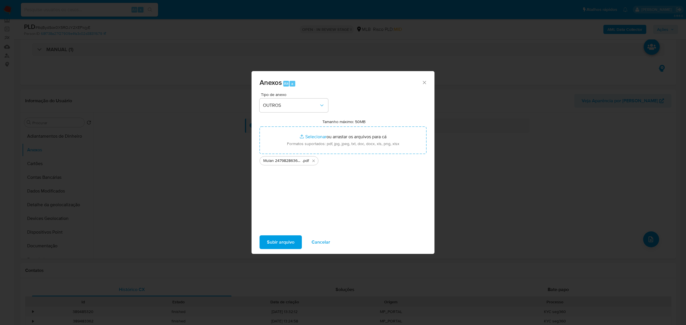
click at [272, 249] on div "Subir arquivo Cancelar" at bounding box center [343, 243] width 183 height 22
click at [275, 243] on span "Subir arquivo" at bounding box center [280, 242] width 27 height 13
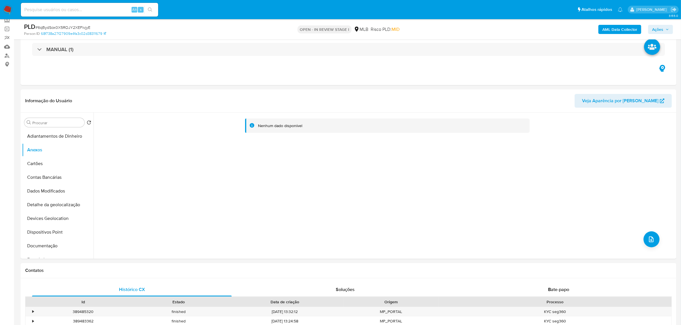
click at [627, 29] on b "AML Data Collector" at bounding box center [619, 29] width 35 height 9
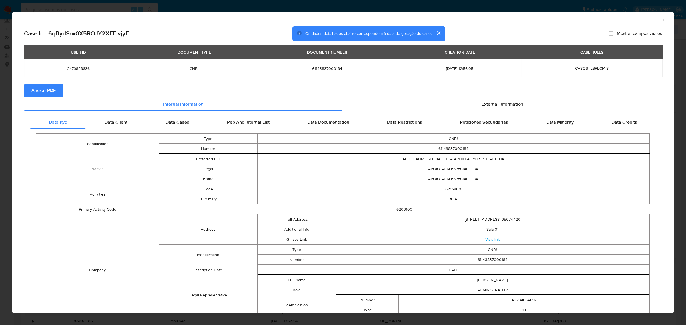
click at [53, 94] on span "Anexar PDF" at bounding box center [43, 90] width 24 height 13
click at [665, 22] on div "AML Data Collector" at bounding box center [343, 19] width 662 height 14
click at [661, 21] on icon "Fechar a janela" at bounding box center [664, 20] width 6 height 6
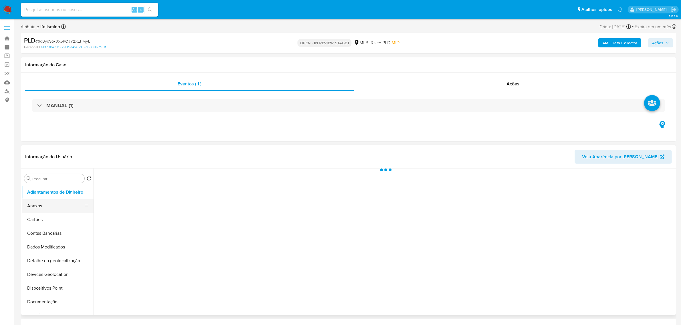
click at [74, 208] on button "Anexos" at bounding box center [55, 206] width 67 height 14
select select "10"
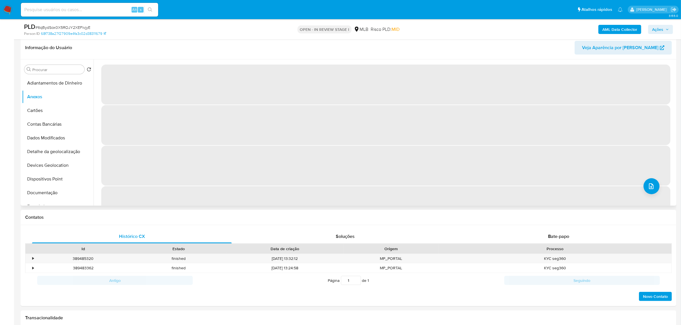
scroll to position [72, 0]
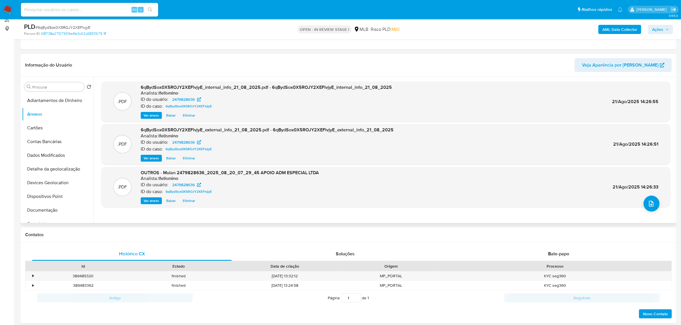
click at [73, 29] on span "# 6qBydSox0X5ROJY2XEFlvjyE" at bounding box center [62, 28] width 55 height 6
copy span "6qBydSox0X5ROJY2XEFlvjyE"
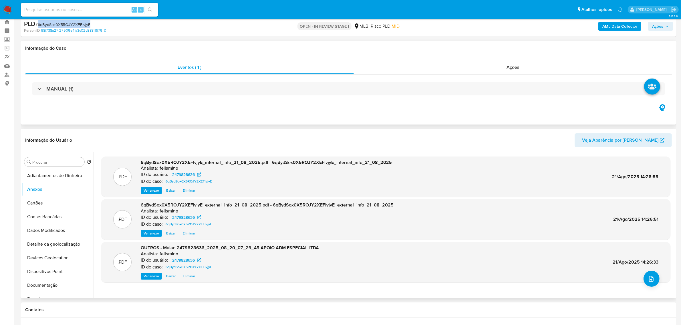
scroll to position [0, 0]
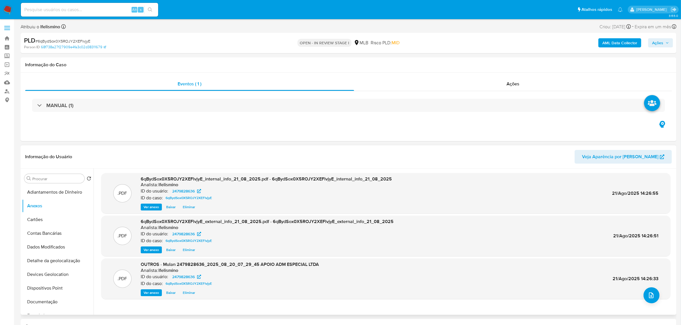
click at [79, 10] on input at bounding box center [89, 9] width 137 height 7
paste input "crU2cjdGfUAxmTG9kdHCywDA"
type input "crU2cjdGfUAxmTG9kdHCywDA"
click at [148, 11] on icon "search-icon" at bounding box center [150, 9] width 5 height 5
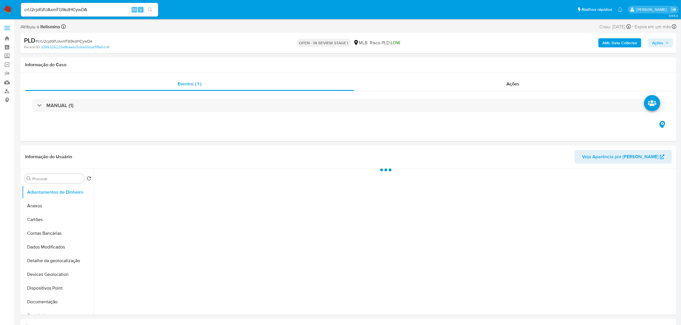
select select "10"
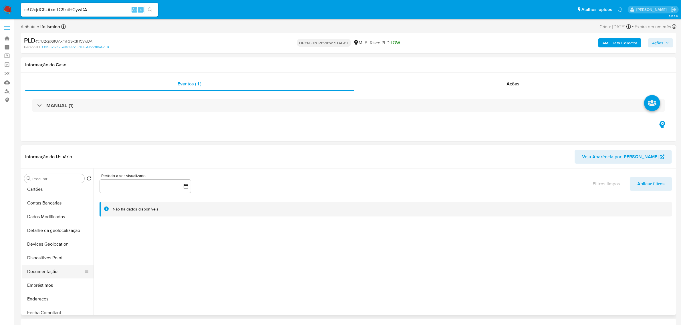
scroll to position [72, 0]
drag, startPoint x: 52, startPoint y: 305, endPoint x: 129, endPoint y: 259, distance: 89.5
click at [52, 305] on button "Geral" at bounding box center [58, 300] width 72 height 14
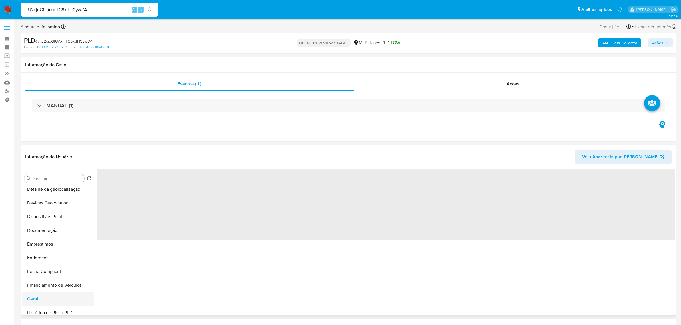
click at [24, 301] on button "Geral" at bounding box center [55, 300] width 67 height 14
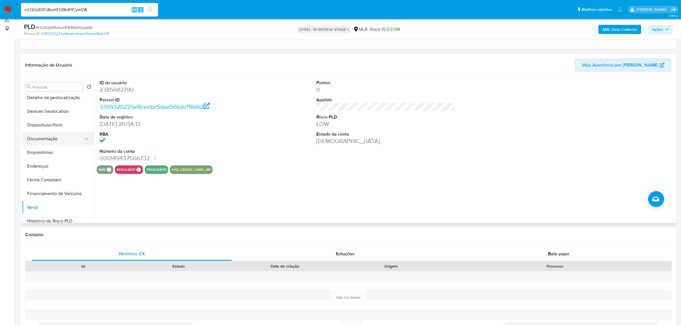
click at [61, 135] on button "Documentação" at bounding box center [55, 139] width 67 height 14
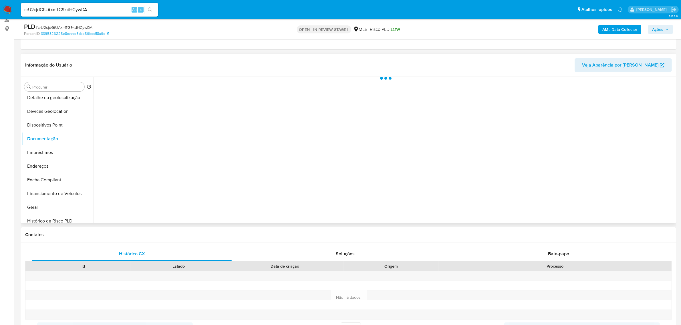
click at [119, 104] on div at bounding box center [384, 150] width 581 height 146
click at [122, 102] on button "Prova de vida / Selfie" at bounding box center [165, 105] width 136 height 15
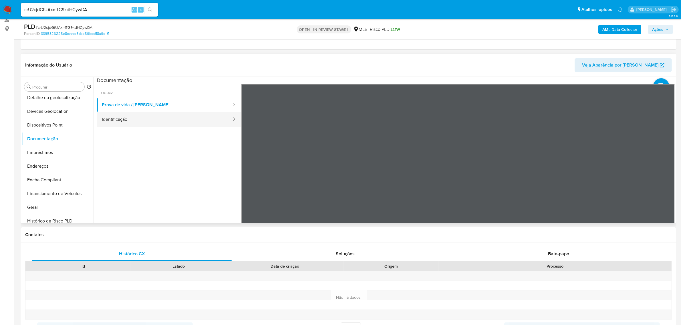
click at [120, 115] on button "Identificação" at bounding box center [165, 119] width 136 height 15
click at [662, 176] on icon at bounding box center [667, 176] width 11 height 11
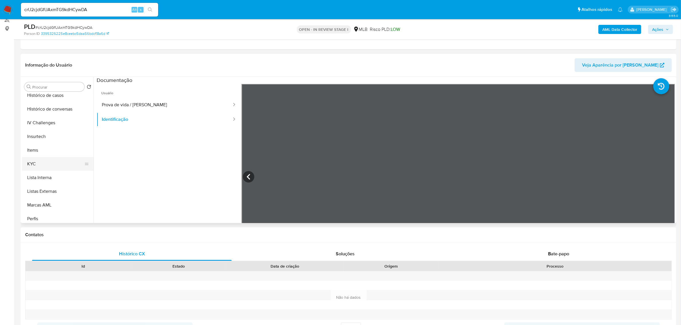
scroll to position [215, 0]
click at [48, 164] on button "KYC" at bounding box center [55, 161] width 67 height 14
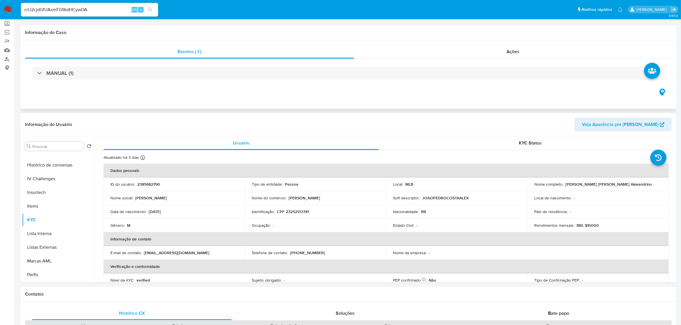
scroll to position [0, 0]
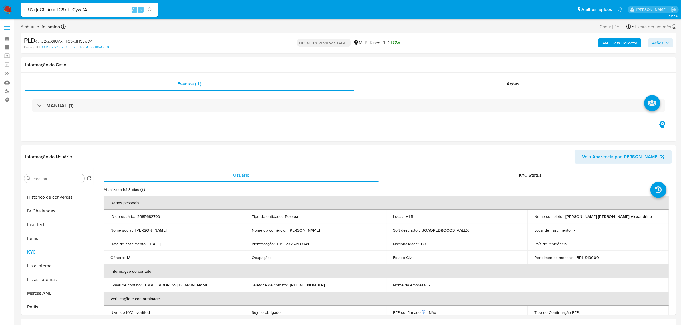
click at [615, 46] on b "AML Data Collector" at bounding box center [619, 42] width 35 height 9
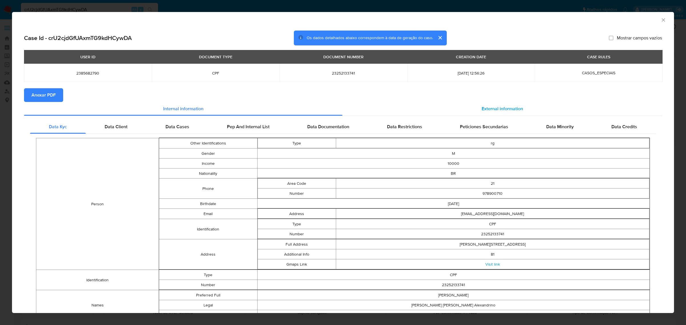
click at [482, 110] on span "External information" at bounding box center [502, 109] width 41 height 7
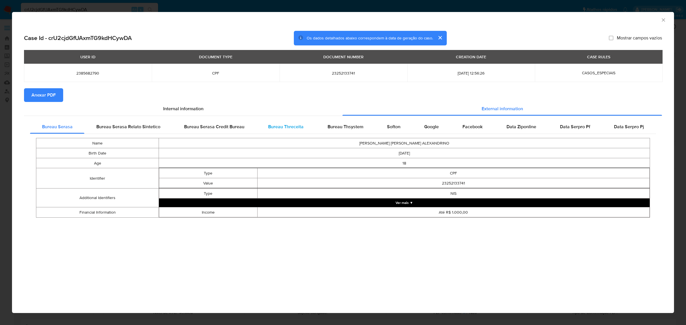
click at [289, 126] on span "Bureau Threceita" at bounding box center [285, 127] width 35 height 7
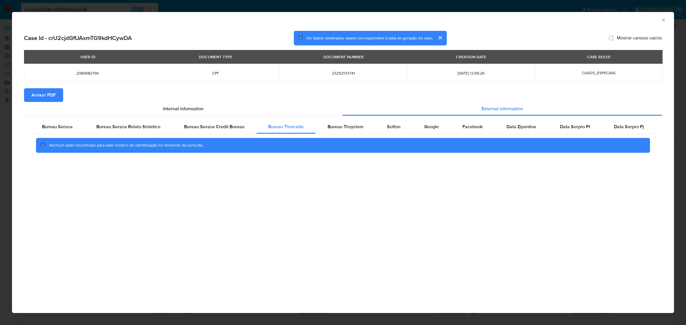
click at [10, 161] on div "AML Data Collector Case Id - crU2cjdGfUAxmTG9kdHCywDA Os dados detalhados abaix…" at bounding box center [343, 162] width 686 height 325
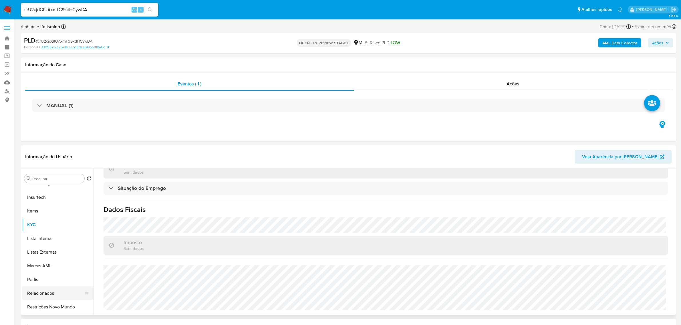
scroll to position [255, 0]
click at [52, 294] on button "Restrições Novo Mundo" at bounding box center [55, 294] width 67 height 14
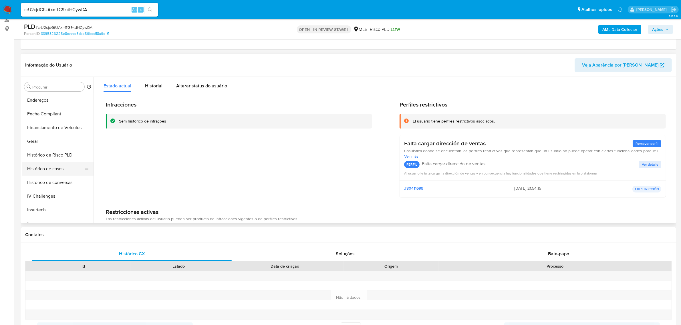
scroll to position [112, 0]
click at [50, 164] on button "Geral" at bounding box center [55, 167] width 67 height 14
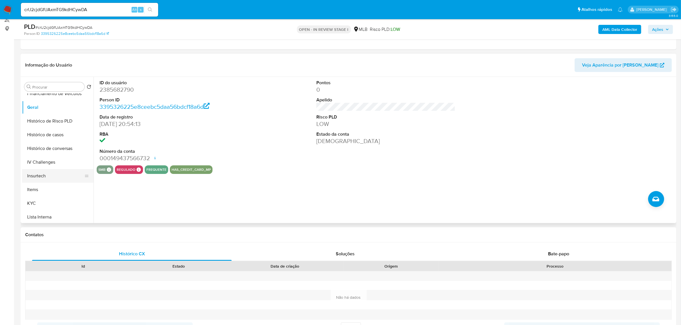
scroll to position [184, 0]
click at [48, 189] on button "KYC" at bounding box center [55, 192] width 67 height 14
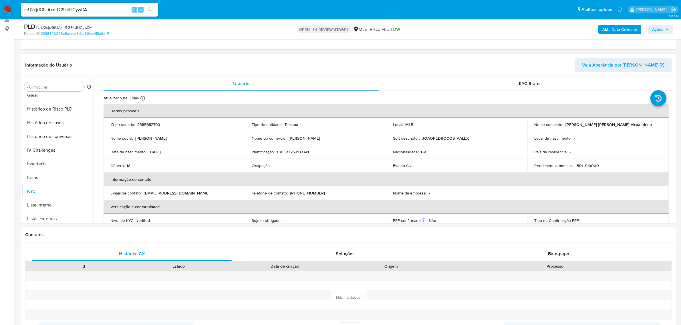
drag, startPoint x: 255, startPoint y: 262, endPoint x: 170, endPoint y: 237, distance: 88.5
click at [255, 262] on div "Data de criação" at bounding box center [284, 267] width 117 height 10
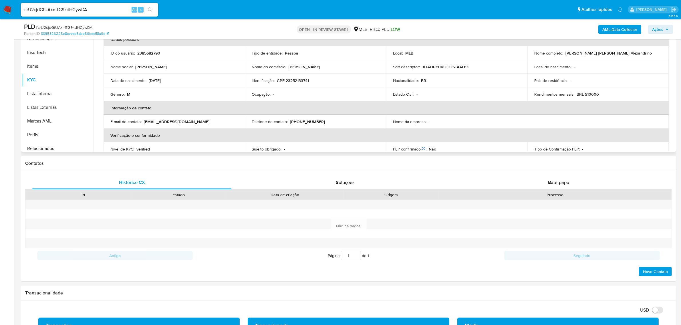
scroll to position [255, 0]
click at [67, 130] on button "Restrições Novo Mundo" at bounding box center [55, 131] width 67 height 14
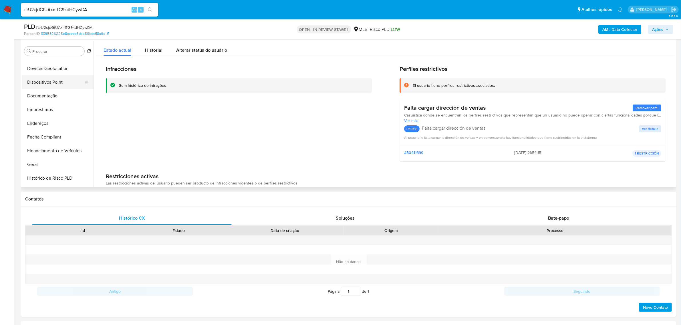
scroll to position [41, 0]
click at [55, 123] on button "Dispositivos Point" at bounding box center [55, 121] width 67 height 14
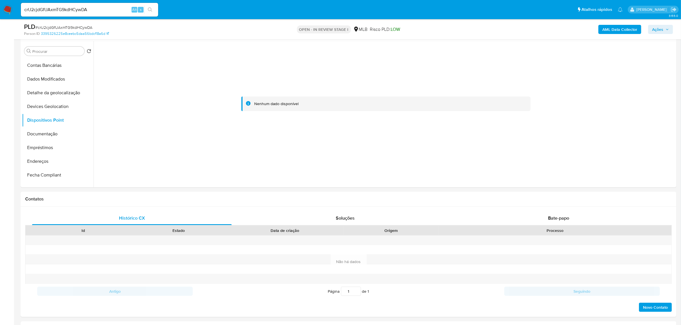
click at [47, 158] on button "Endereços" at bounding box center [58, 162] width 72 height 14
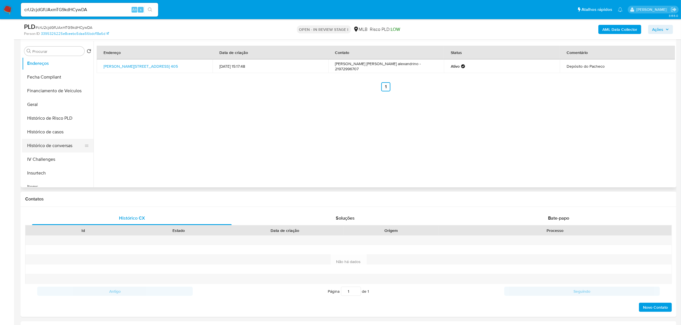
scroll to position [143, 0]
click at [50, 101] on button "Geral" at bounding box center [55, 101] width 67 height 14
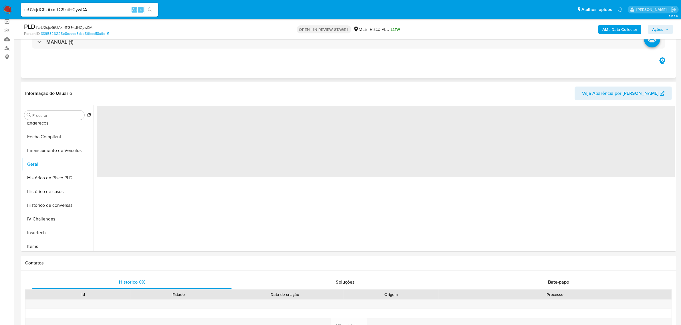
scroll to position [36, 0]
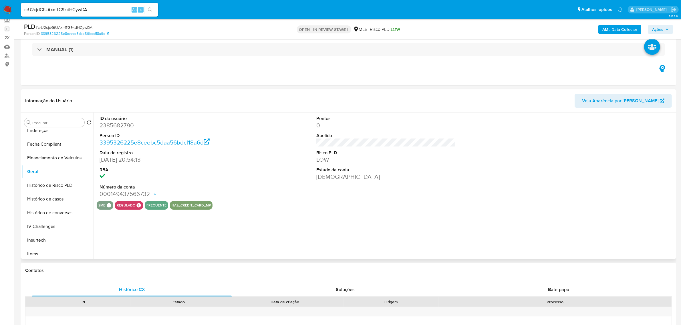
click at [119, 127] on dd "2385682790" at bounding box center [169, 126] width 139 height 8
copy dd "2385682790"
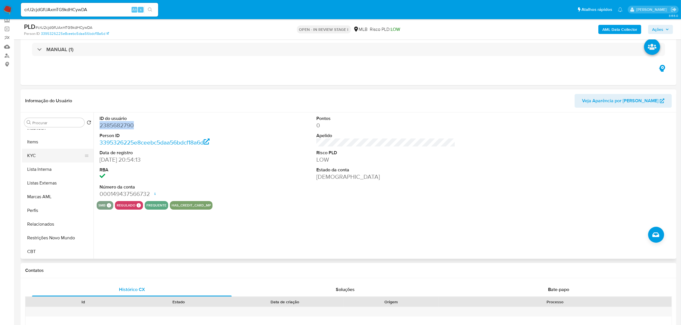
click at [42, 160] on button "KYC" at bounding box center [55, 156] width 67 height 14
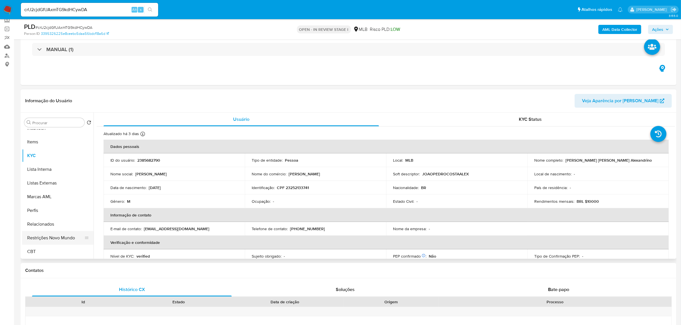
click at [69, 240] on button "Restrições Novo Mundo" at bounding box center [55, 238] width 67 height 14
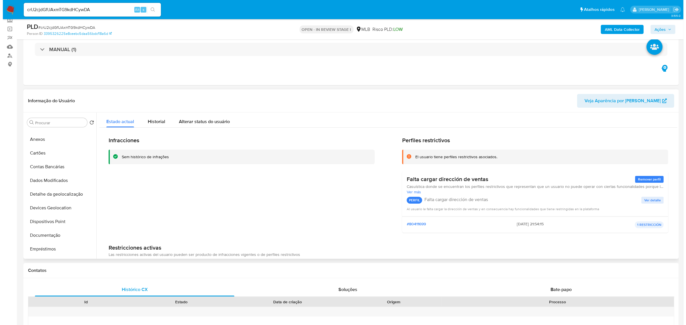
scroll to position [5, 0]
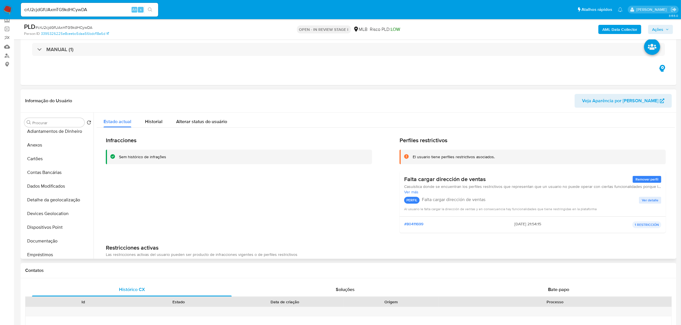
click at [49, 146] on button "Anexos" at bounding box center [58, 145] width 72 height 14
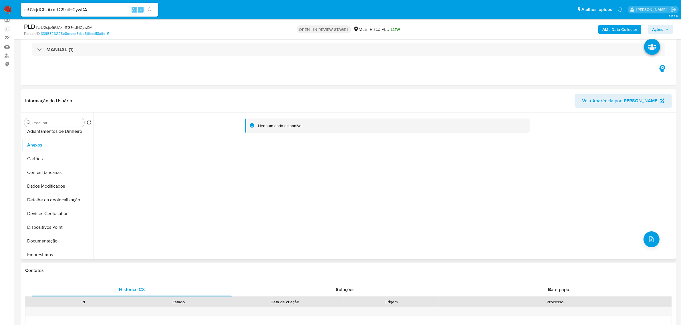
drag, startPoint x: 426, startPoint y: 168, endPoint x: 574, endPoint y: 202, distance: 151.4
click at [425, 168] on div "Nenhum dado disponível" at bounding box center [384, 186] width 581 height 146
click at [648, 241] on icon "upload-file" at bounding box center [651, 239] width 7 height 7
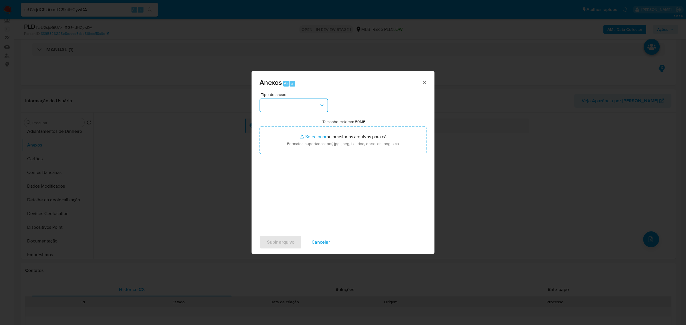
click at [301, 108] on button "button" at bounding box center [294, 106] width 69 height 14
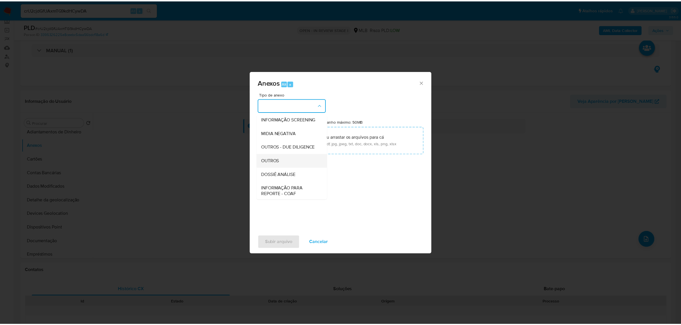
scroll to position [72, 0]
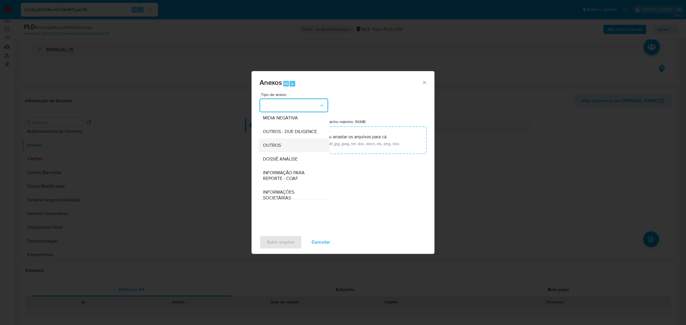
click at [279, 148] on span "OUTROS" at bounding box center [272, 145] width 18 height 6
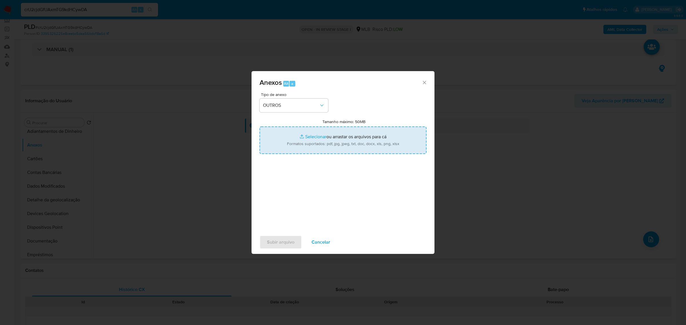
type input "C:\fakepath\Mulan 2385682790_2025_08_20_07_33_58 JOÃO PEDRO COSTA ALEXANDRINO.p…"
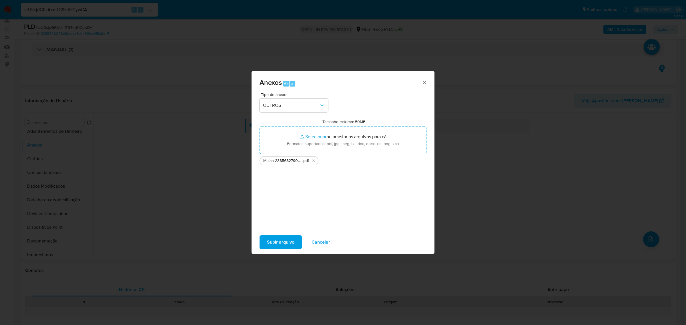
click at [275, 239] on span "Subir arquivo" at bounding box center [280, 242] width 27 height 13
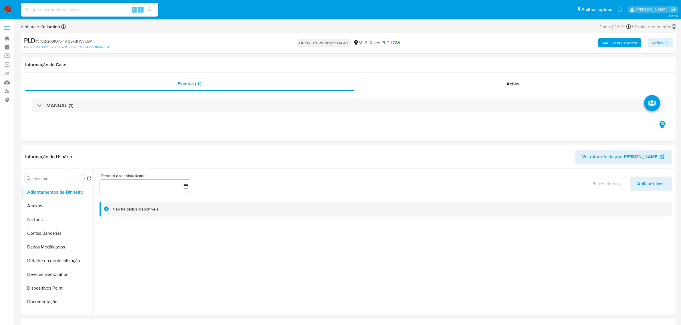
select select "10"
drag, startPoint x: 58, startPoint y: 211, endPoint x: 82, endPoint y: 188, distance: 32.6
click at [58, 211] on button "Anexos" at bounding box center [58, 206] width 72 height 14
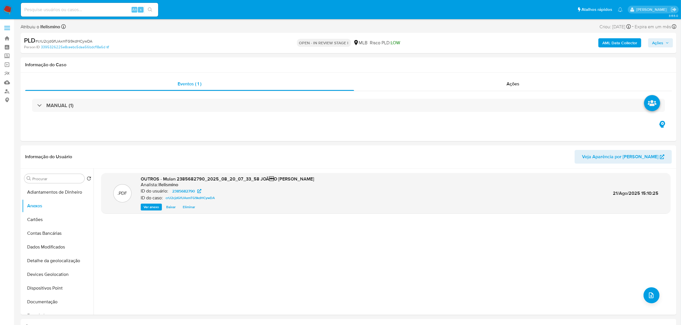
click at [622, 41] on b "AML Data Collector" at bounding box center [619, 42] width 35 height 9
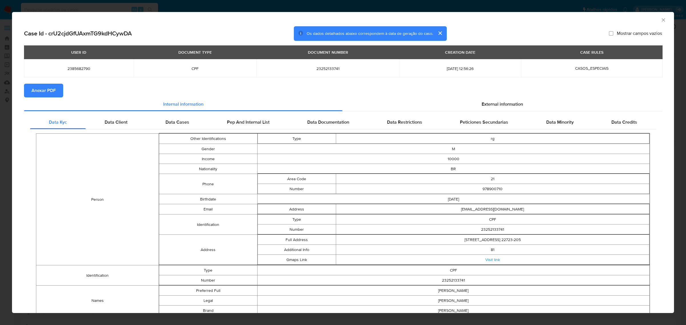
click at [46, 90] on span "Anexar PDF" at bounding box center [43, 90] width 24 height 13
click at [662, 20] on div "AML Data Collector" at bounding box center [343, 19] width 662 height 14
click at [662, 19] on icon "Fechar a janela" at bounding box center [663, 19] width 3 height 3
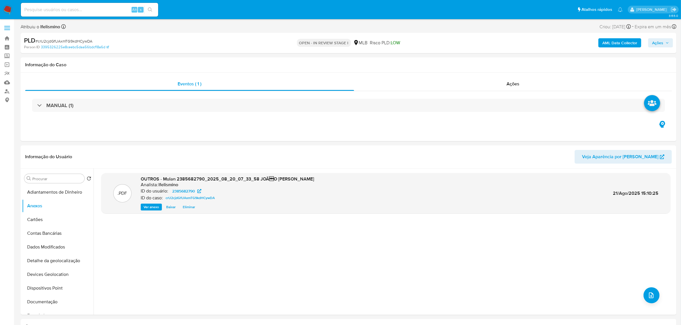
click at [80, 43] on span "# crU2cjdGfUAxmTG9kdHCywDA" at bounding box center [63, 41] width 57 height 6
copy span "crU2cjdGfUAxmTG9kdHCywDA"
